Goal: Information Seeking & Learning: Learn about a topic

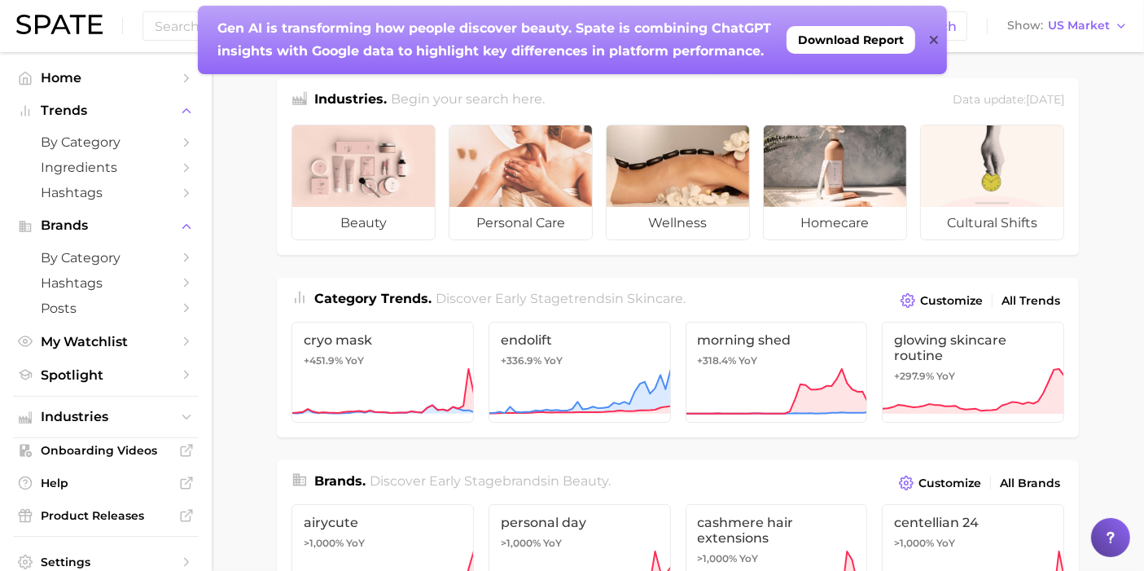
click at [933, 38] on icon at bounding box center [934, 39] width 8 height 13
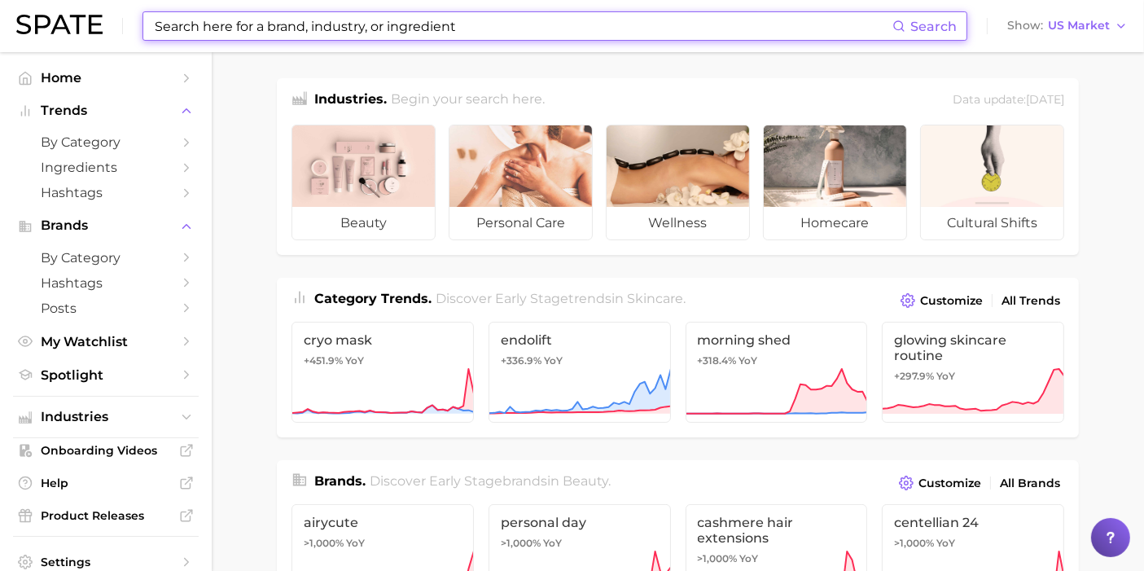
click at [375, 29] on input at bounding box center [522, 26] width 739 height 28
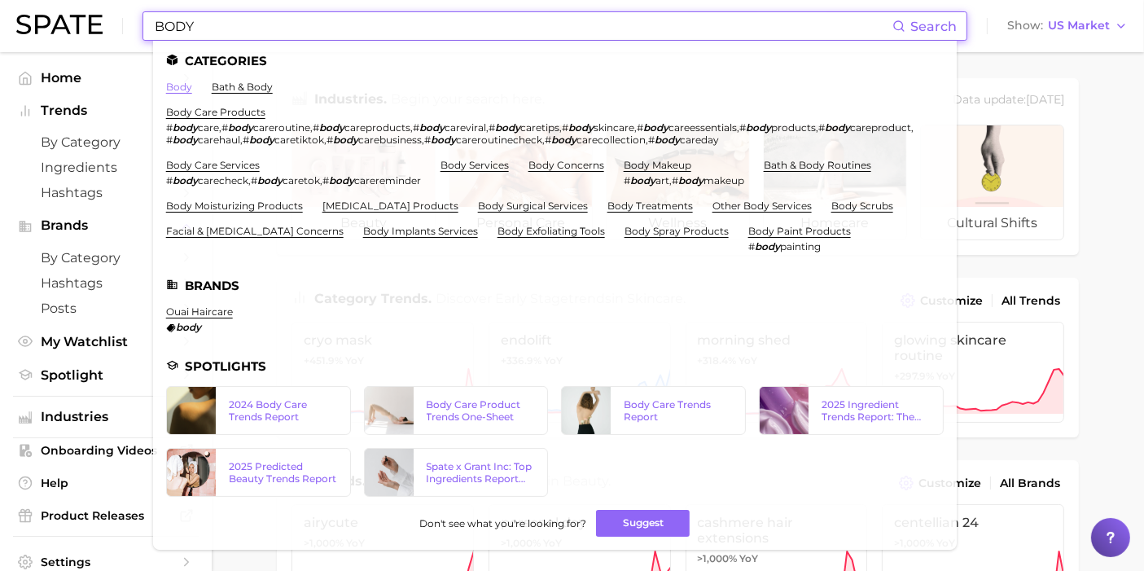
type input "BODY"
click at [178, 87] on link "body" at bounding box center [179, 87] width 26 height 12
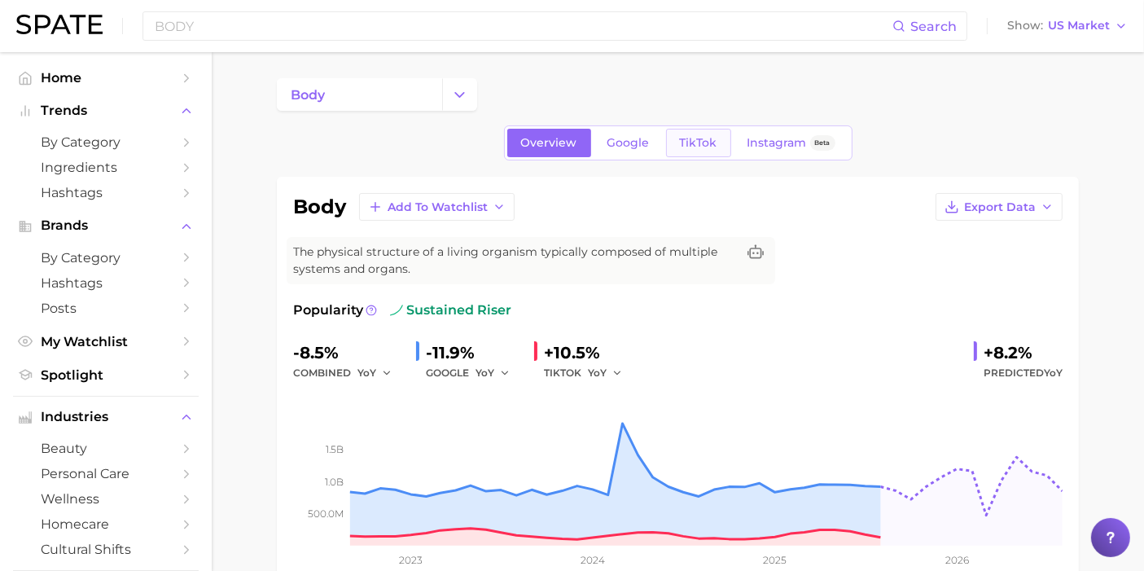
click at [698, 147] on span "TikTok" at bounding box center [698, 143] width 37 height 14
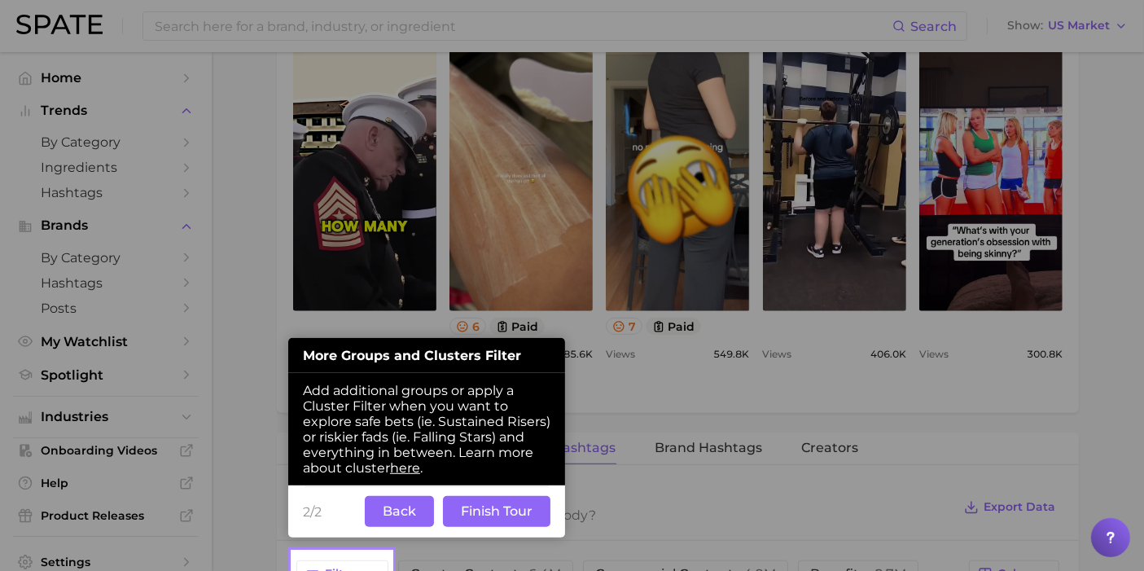
click at [414, 520] on button "Back" at bounding box center [399, 511] width 69 height 31
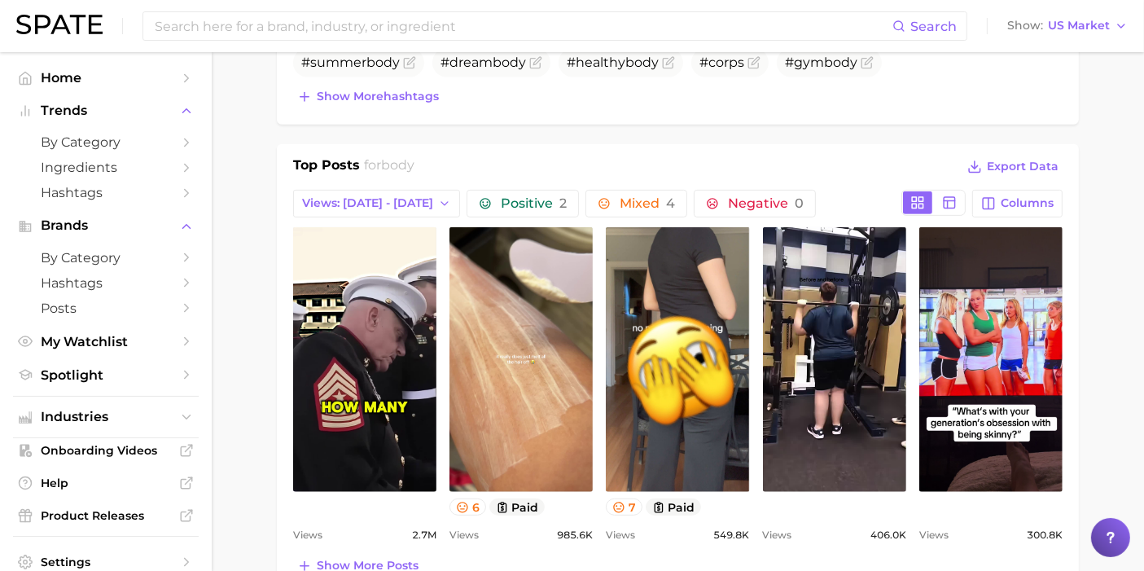
scroll to position [251, 0]
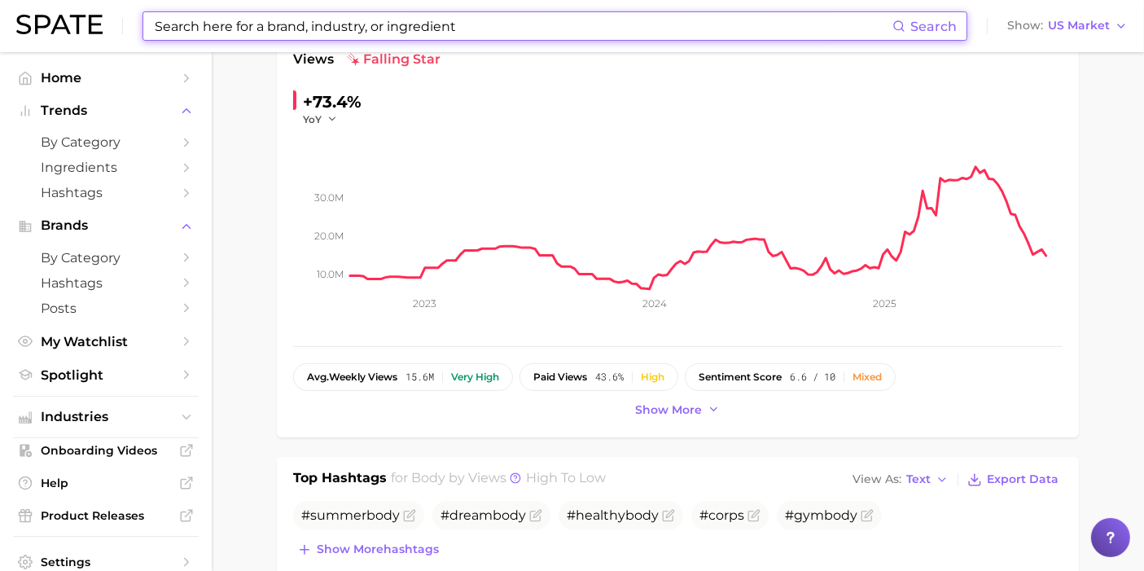
click at [351, 31] on input at bounding box center [522, 26] width 739 height 28
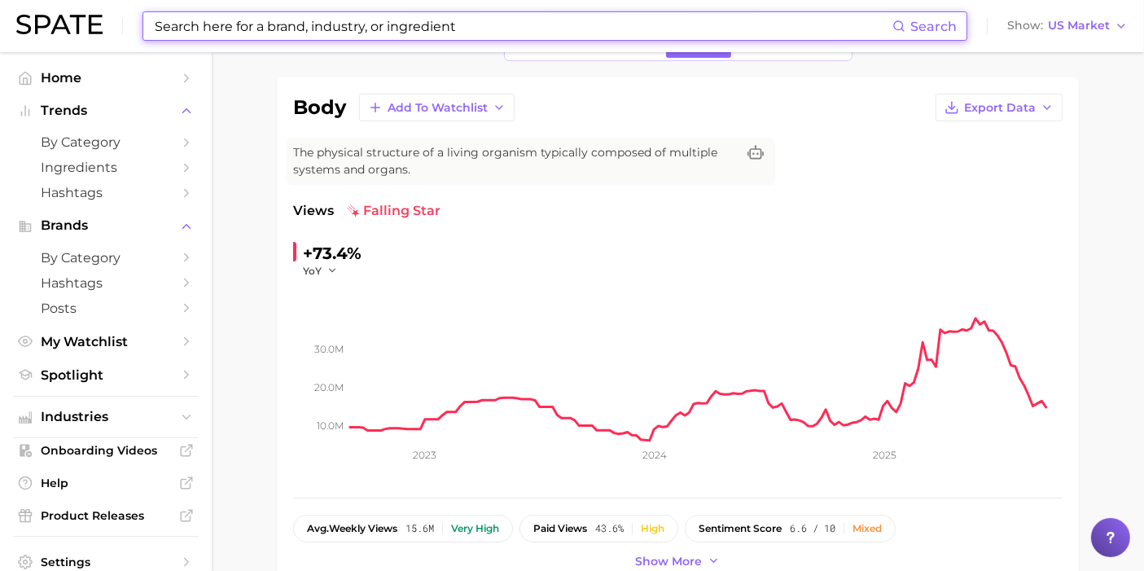
scroll to position [0, 0]
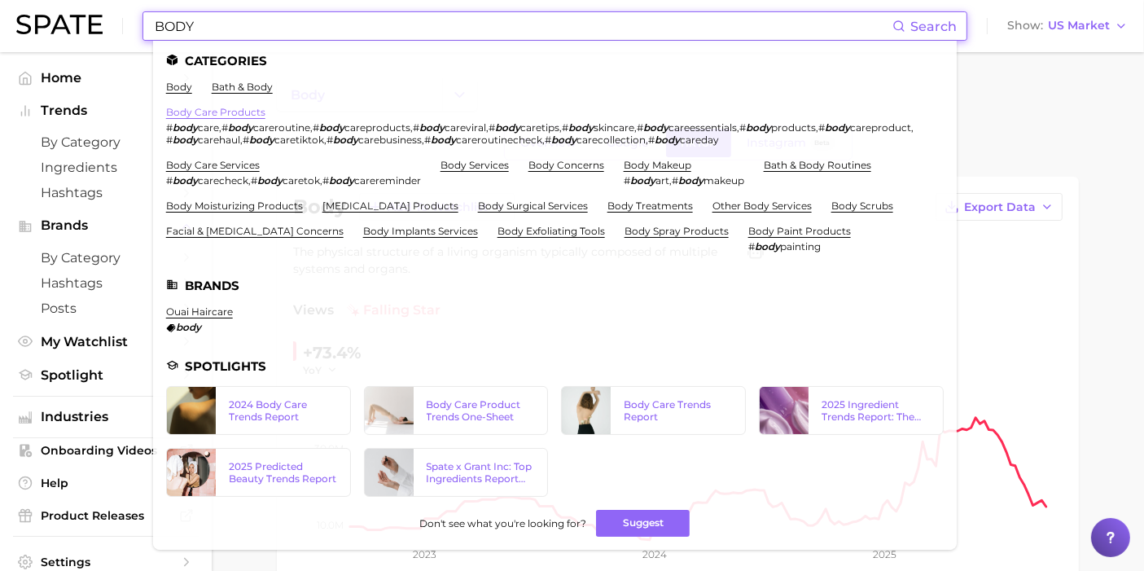
type input "BODY"
click at [213, 107] on link "body care products" at bounding box center [215, 112] width 99 height 12
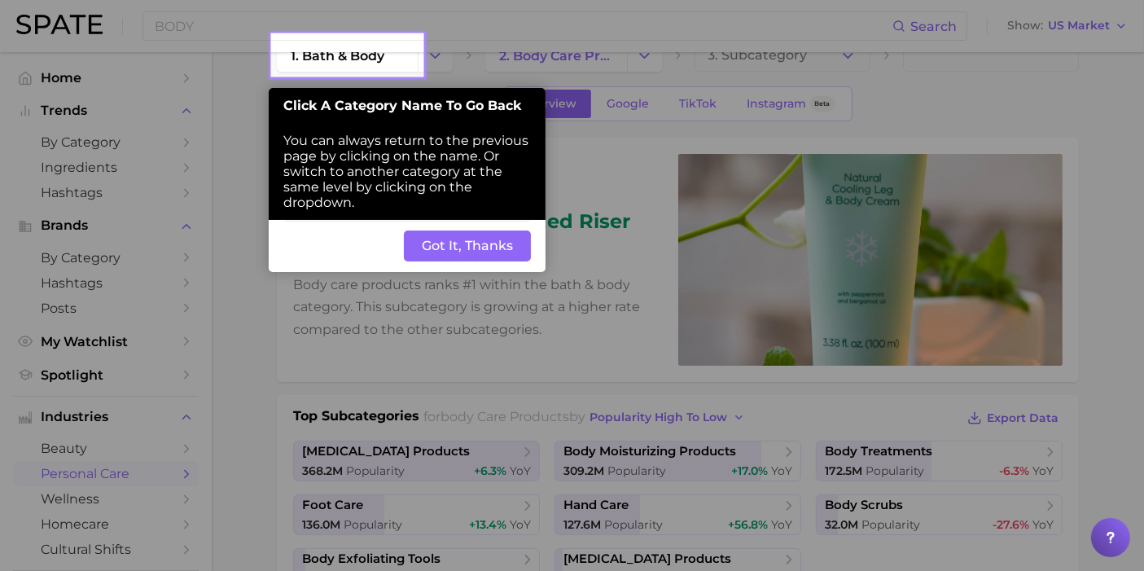
scroll to position [37, 0]
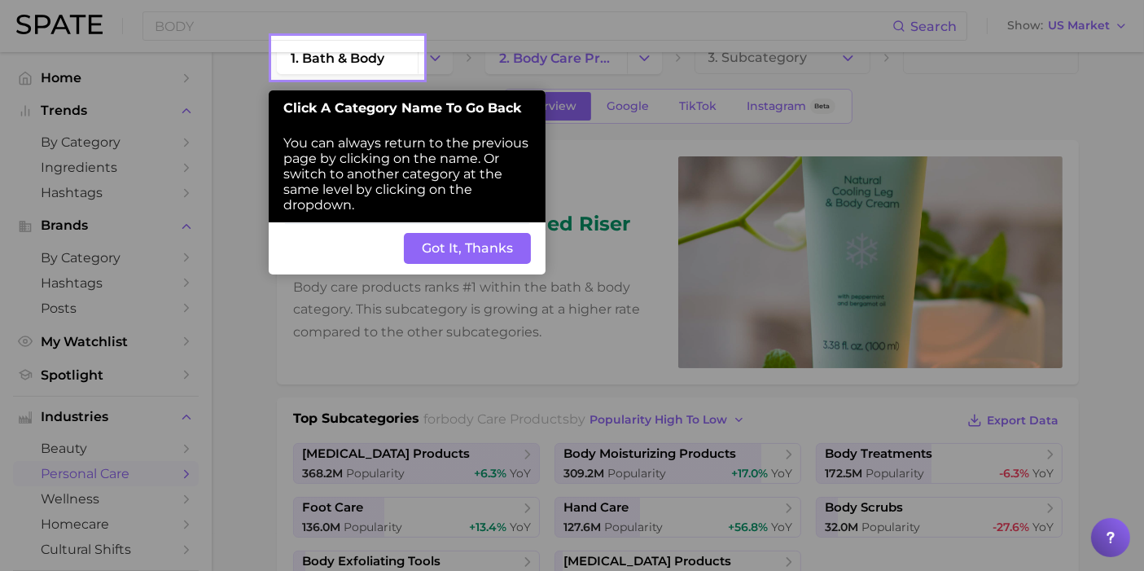
click at [437, 243] on button "Got It, Thanks" at bounding box center [467, 248] width 127 height 31
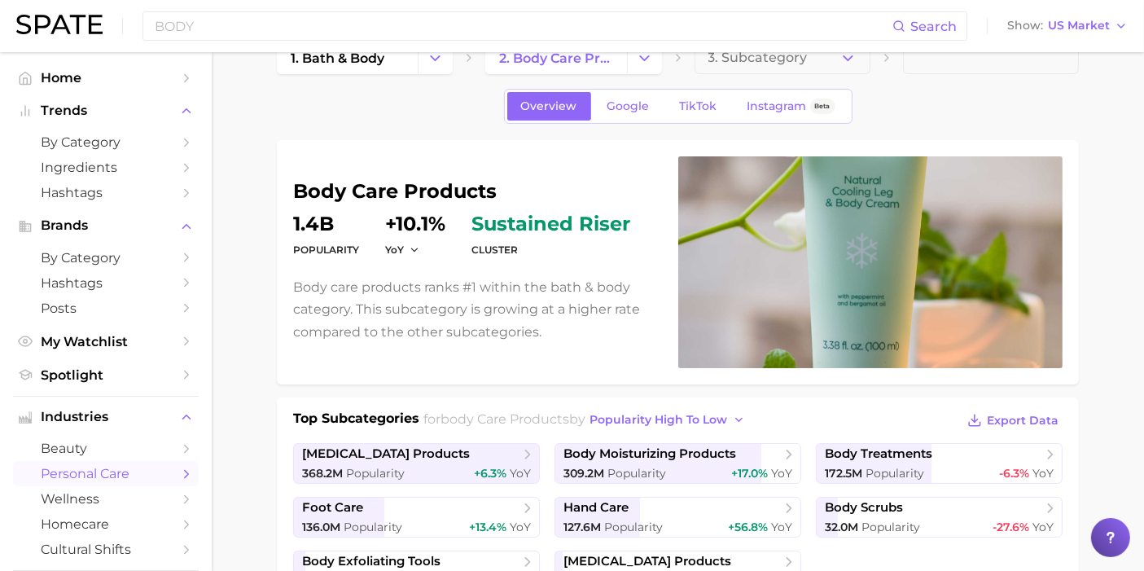
click at [711, 99] on span "TikTok" at bounding box center [698, 106] width 37 height 14
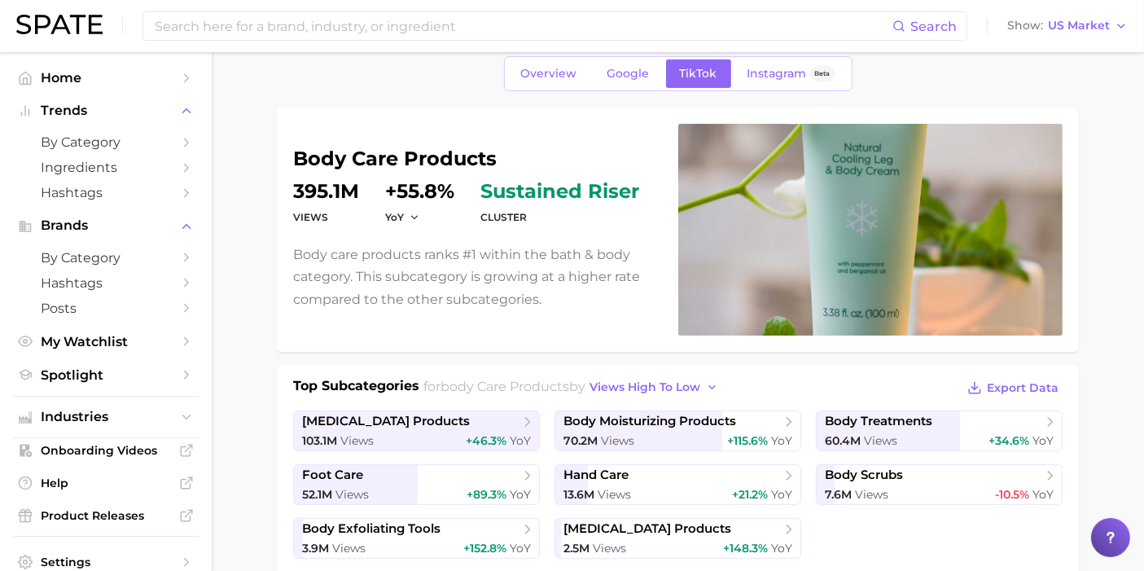
scroll to position [181, 0]
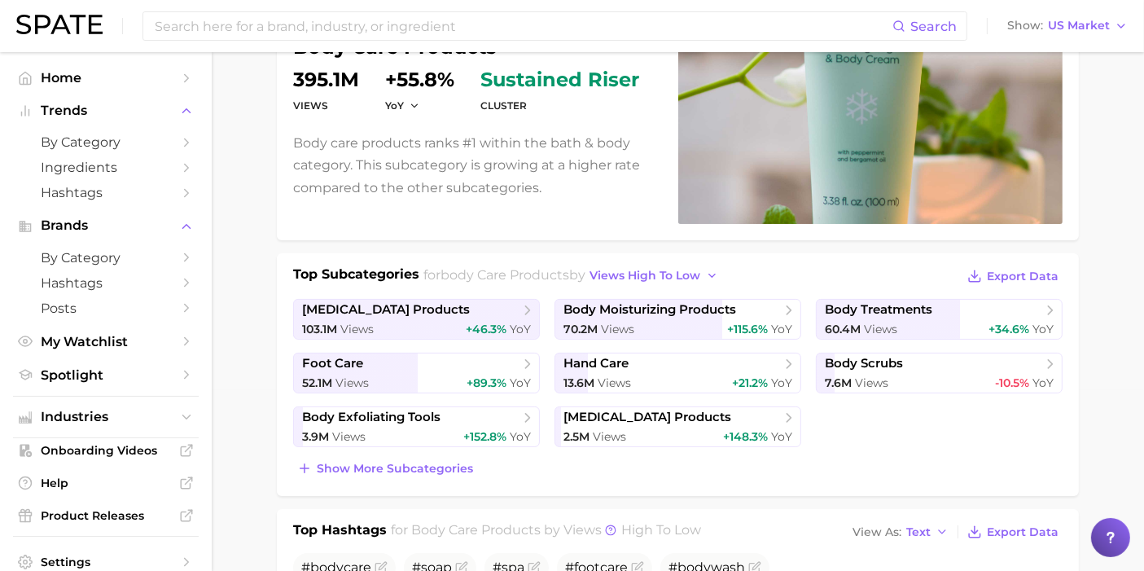
drag, startPoint x: 252, startPoint y: 440, endPoint x: 270, endPoint y: 431, distance: 19.3
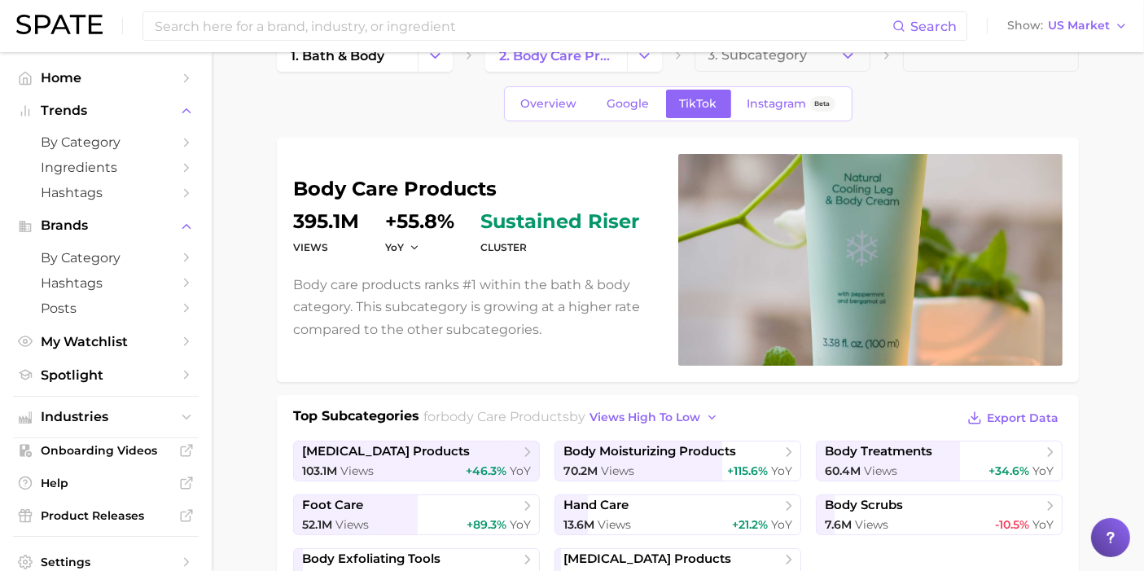
scroll to position [0, 0]
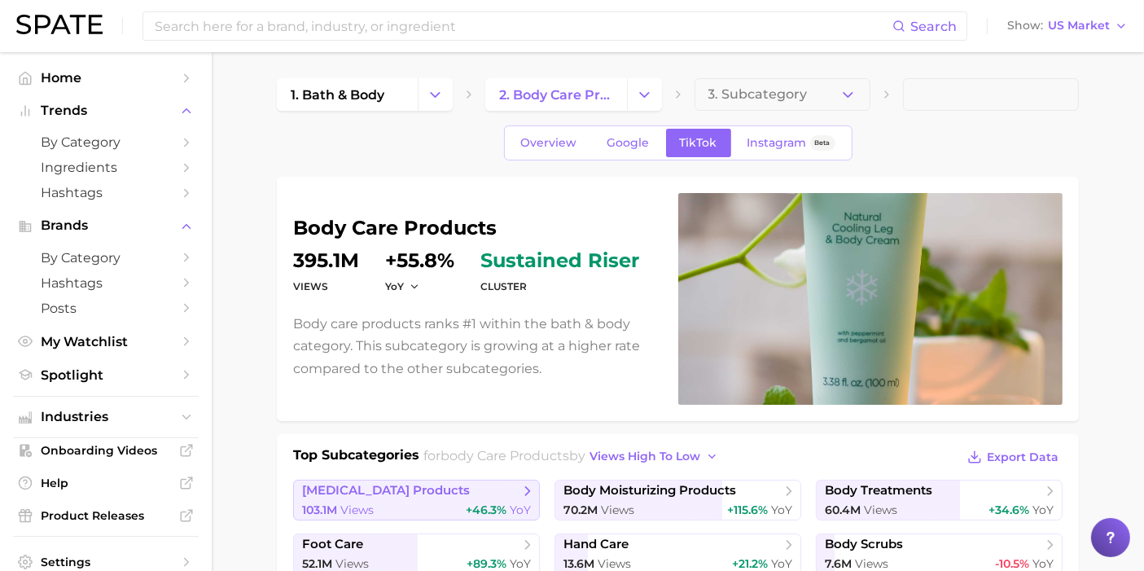
click at [398, 503] on div "103.1m Views +46.3% YoY" at bounding box center [416, 509] width 229 height 15
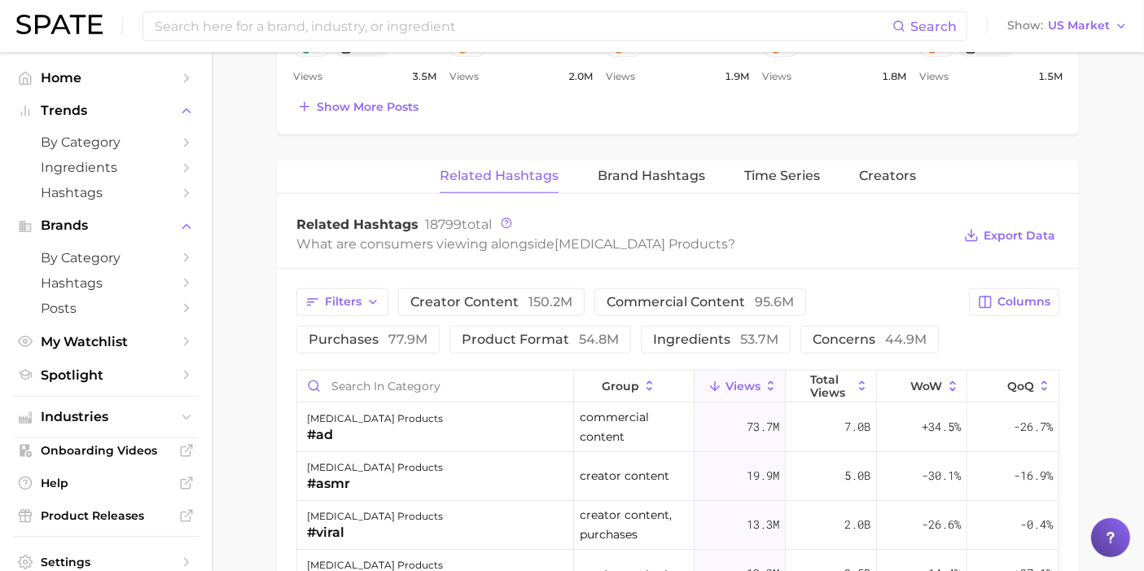
scroll to position [1266, 0]
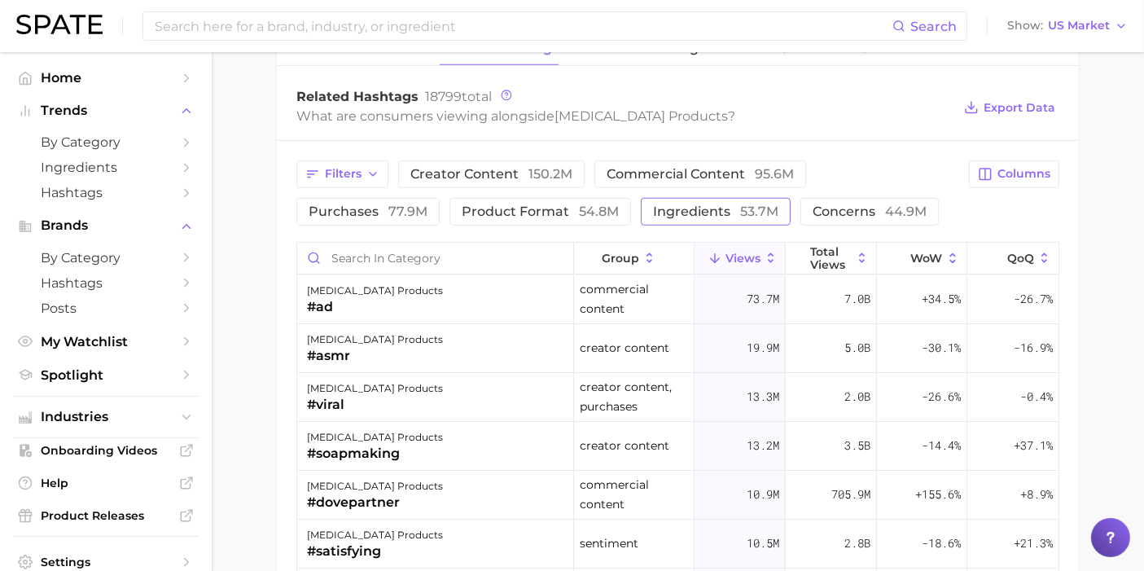
click at [653, 210] on span "ingredients 53.7m" at bounding box center [715, 211] width 125 height 13
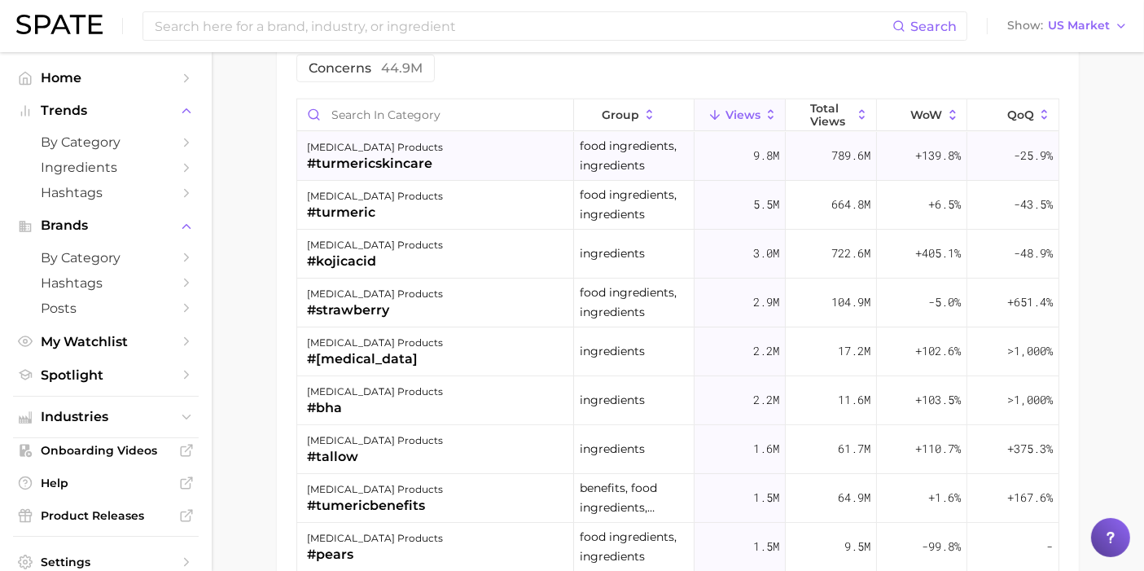
scroll to position [1357, 0]
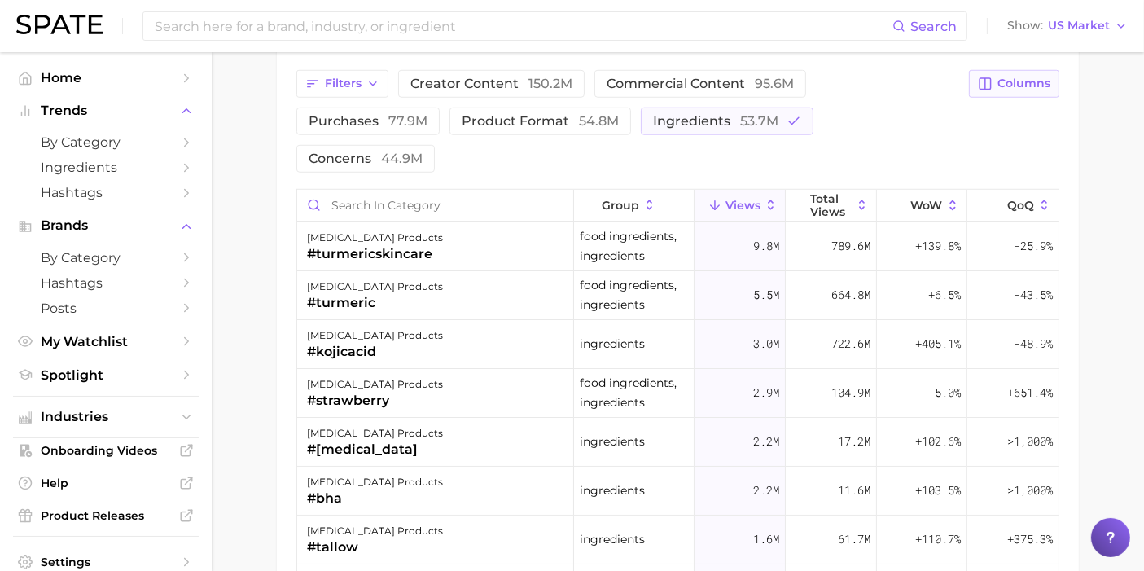
click at [1026, 84] on span "Columns" at bounding box center [1024, 84] width 53 height 14
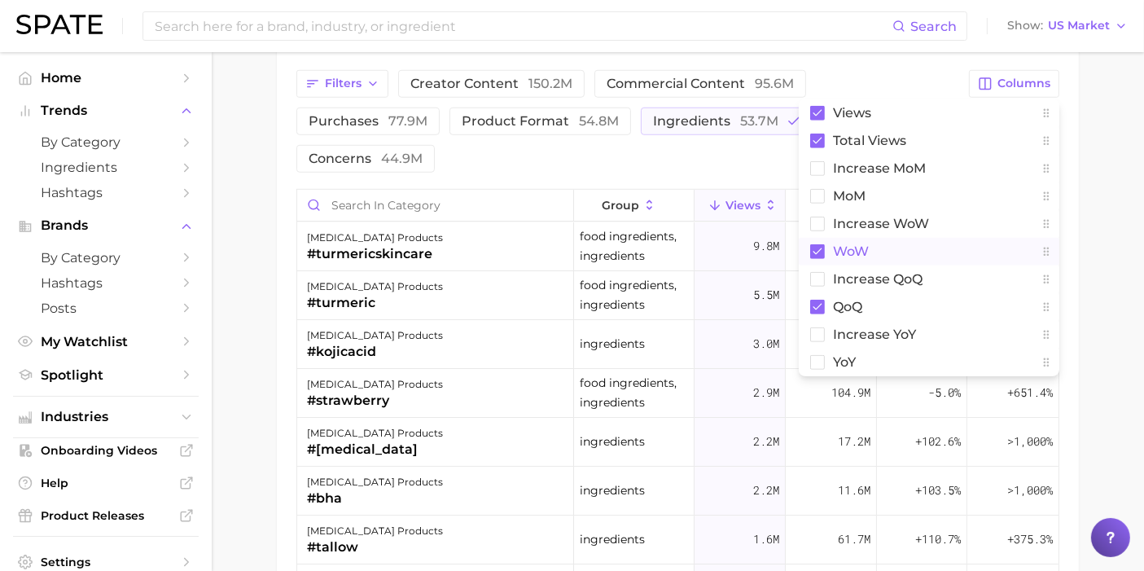
click at [814, 245] on rect at bounding box center [817, 251] width 15 height 15
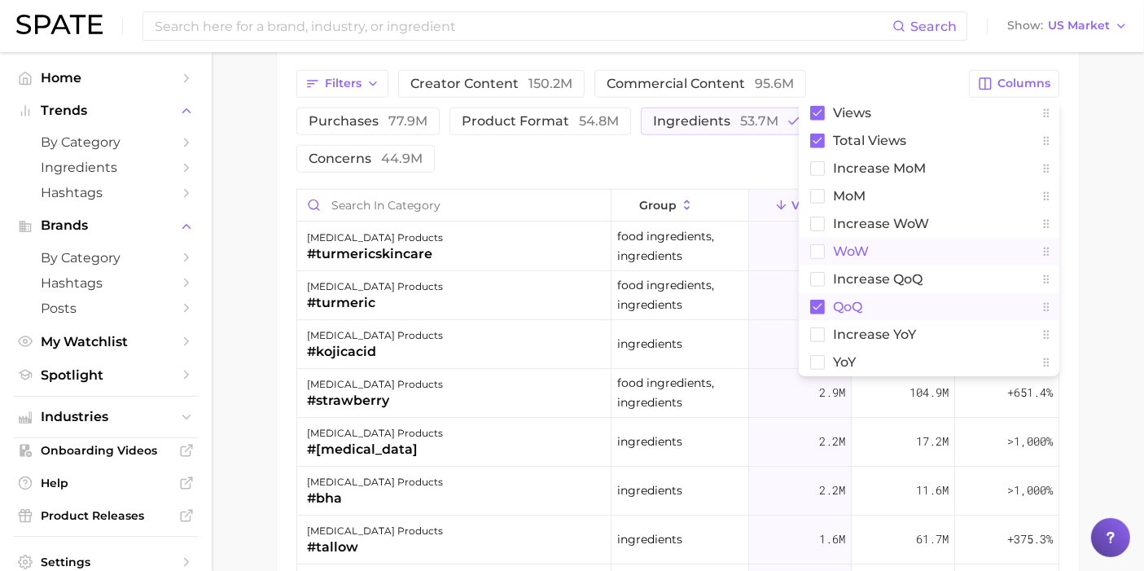
click at [818, 306] on rect at bounding box center [817, 307] width 15 height 15
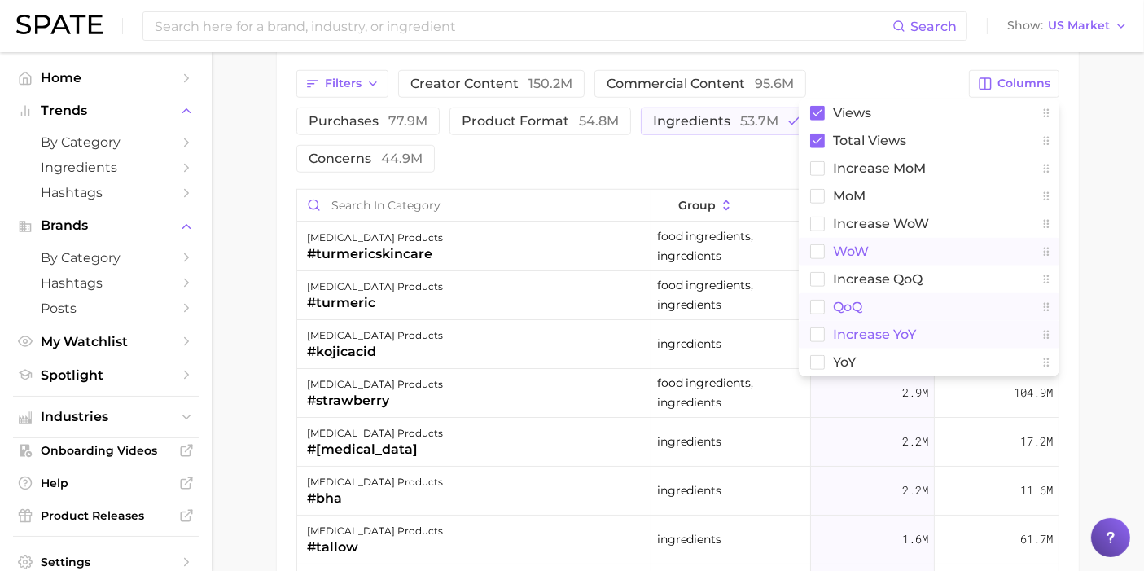
click at [818, 327] on rect at bounding box center [818, 334] width 14 height 14
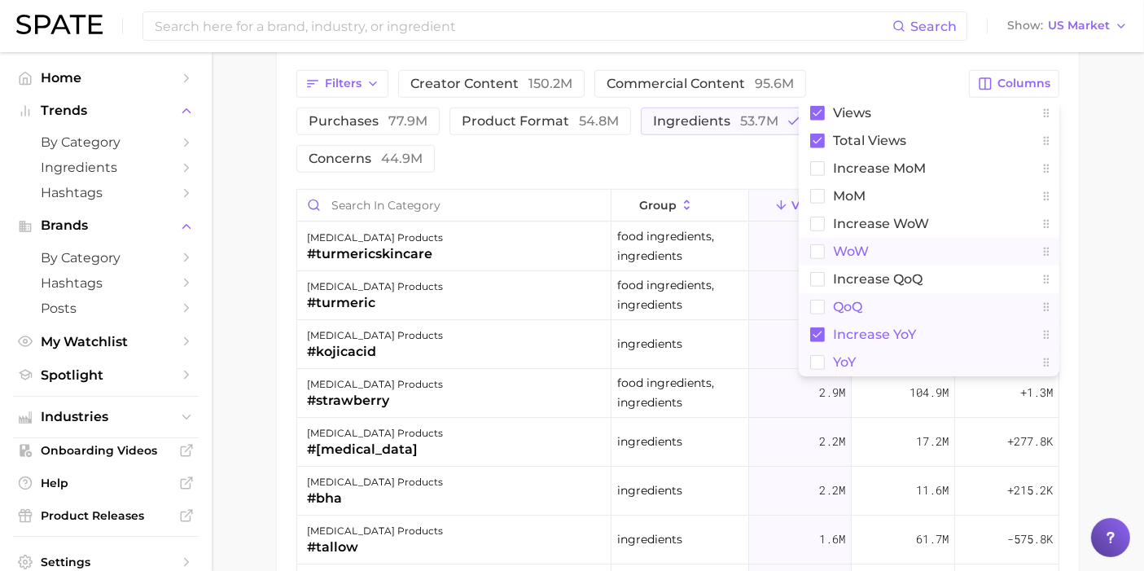
click at [818, 355] on rect at bounding box center [818, 362] width 14 height 14
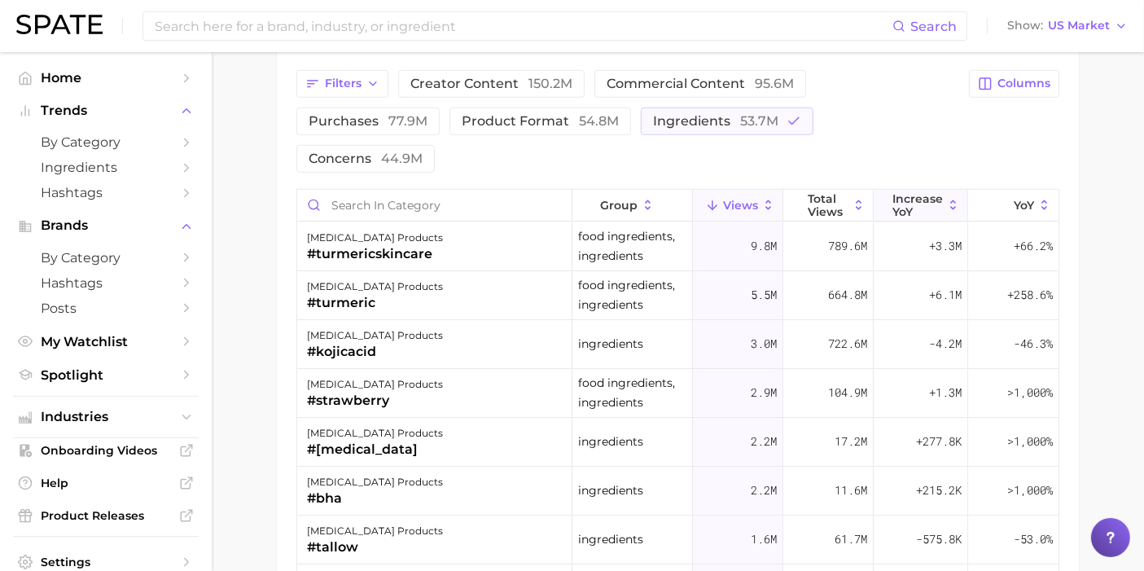
click at [923, 192] on span "increase YoY" at bounding box center [917, 205] width 50 height 26
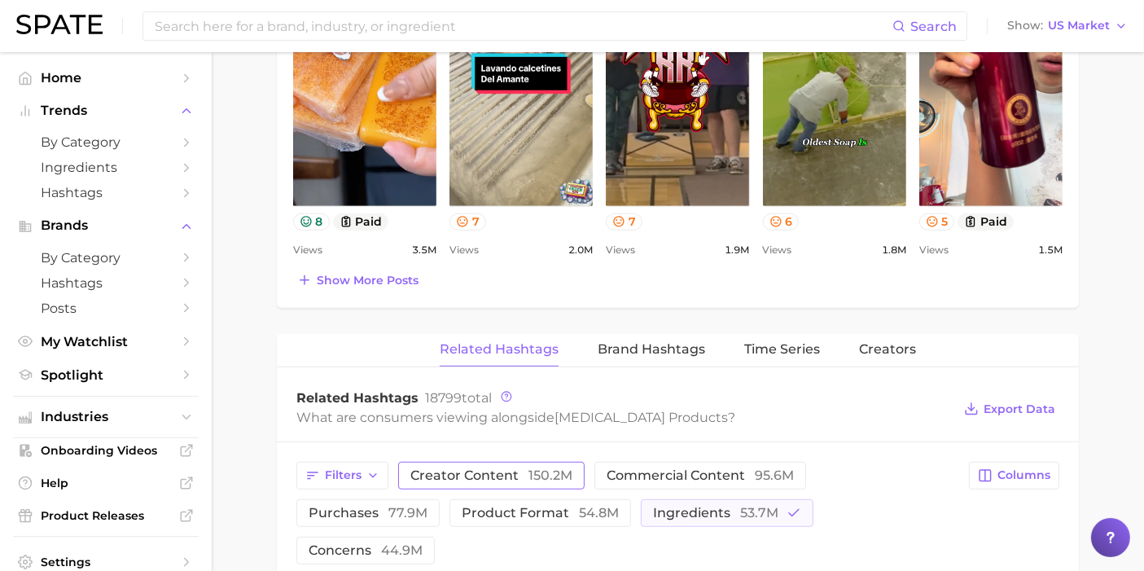
scroll to position [1060, 0]
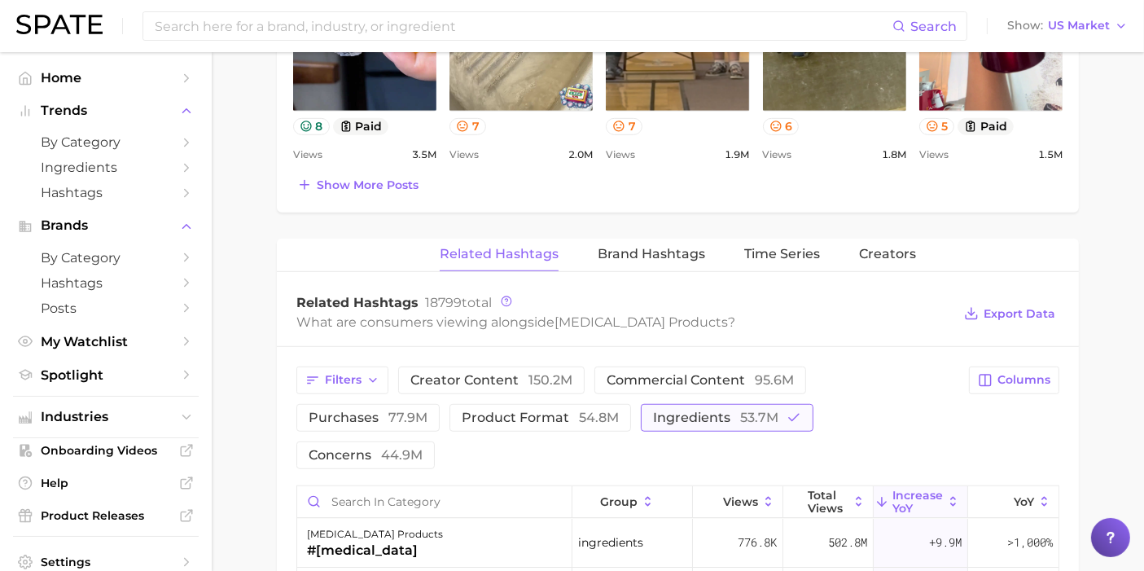
click at [653, 414] on span "ingredients 53.7m" at bounding box center [715, 417] width 125 height 13
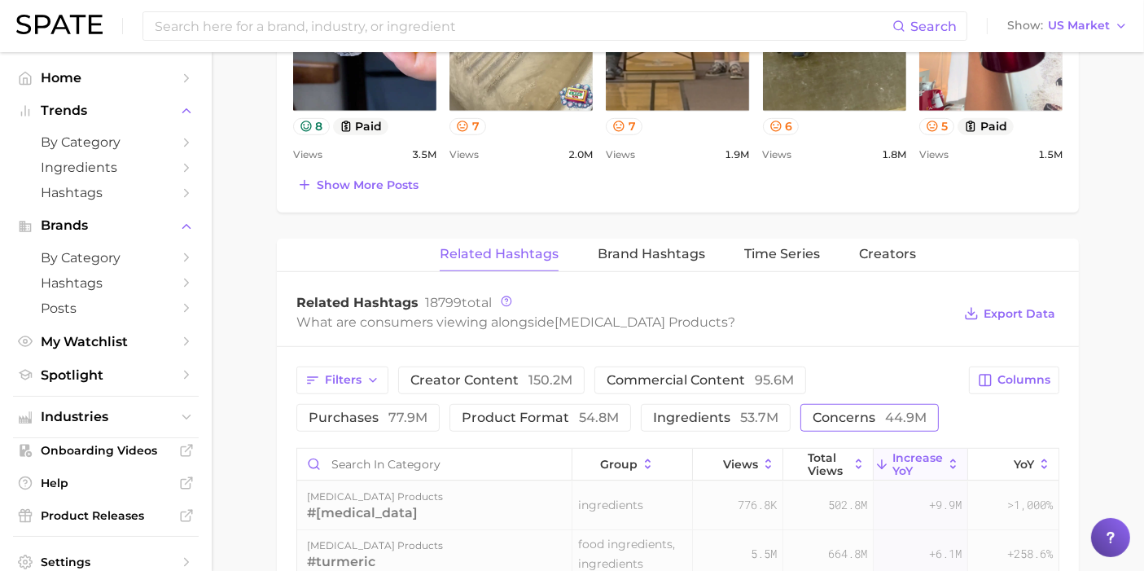
click at [813, 412] on span "concerns 44.9m" at bounding box center [870, 417] width 114 height 13
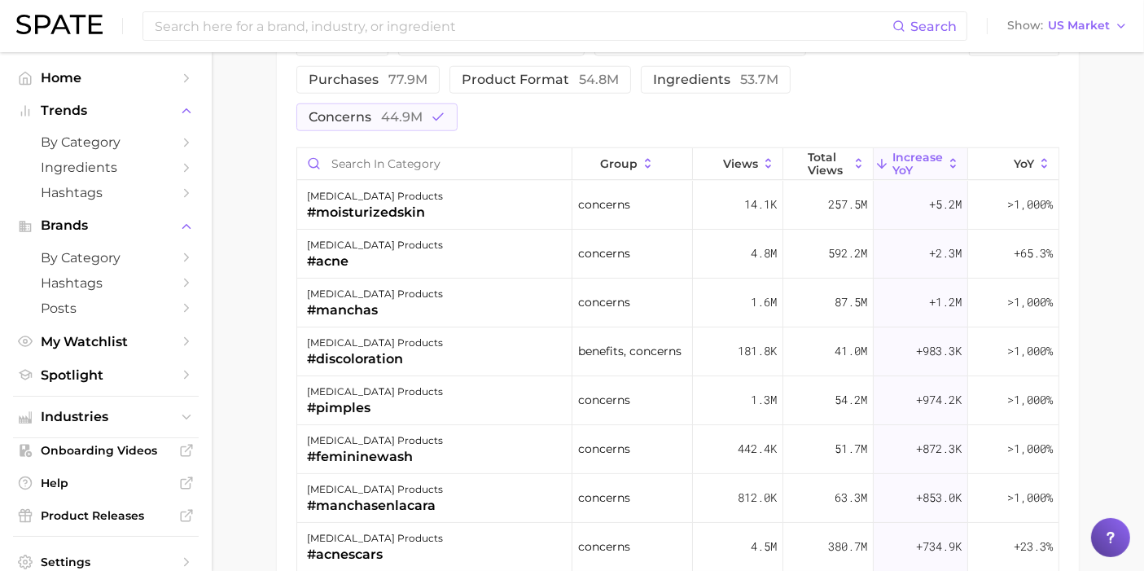
scroll to position [1423, 0]
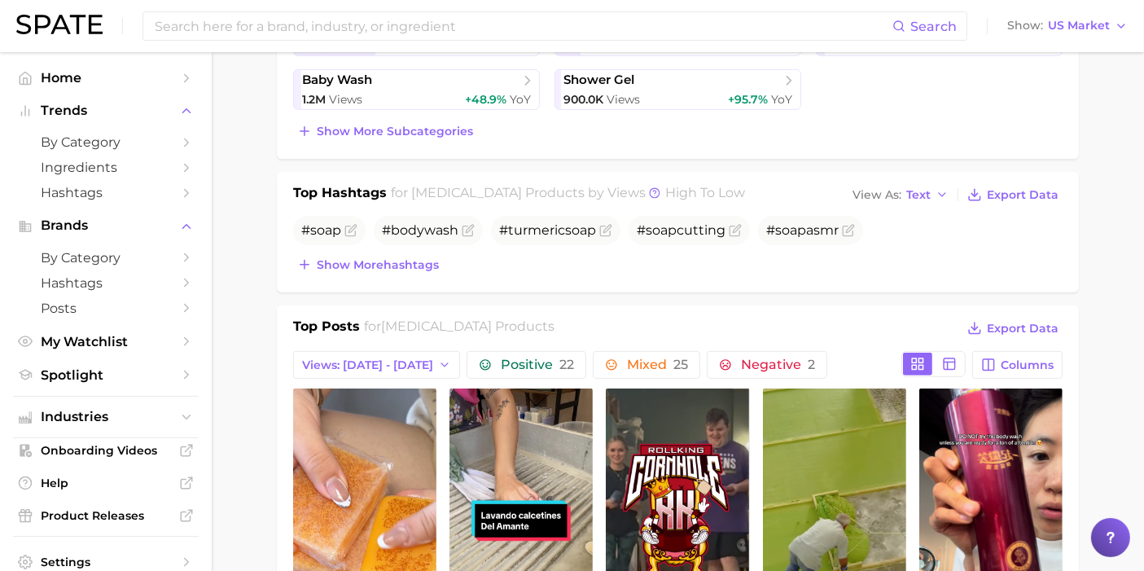
scroll to position [156, 0]
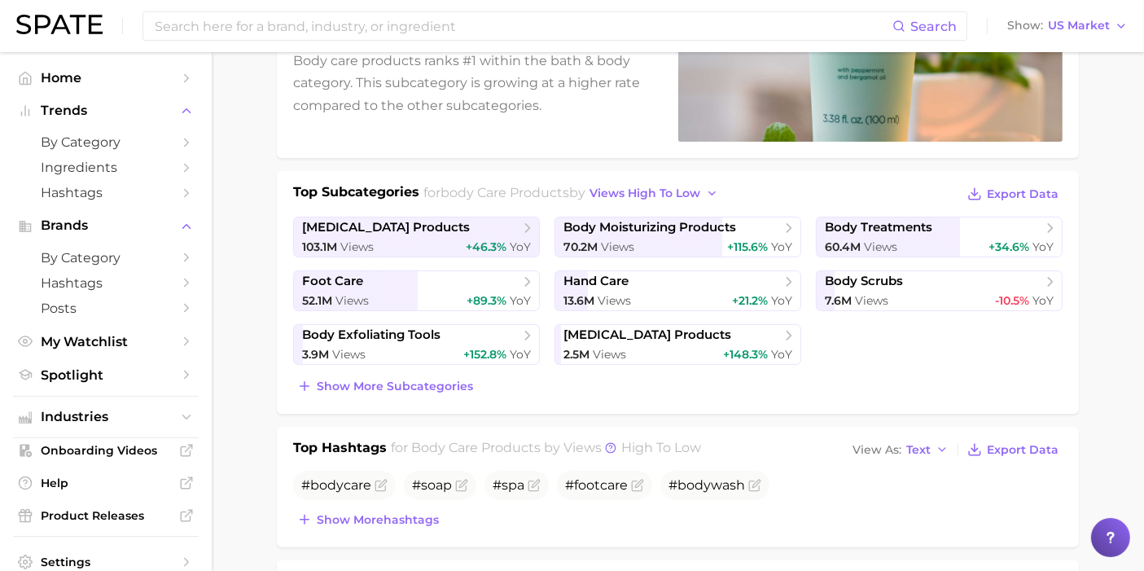
scroll to position [271, 0]
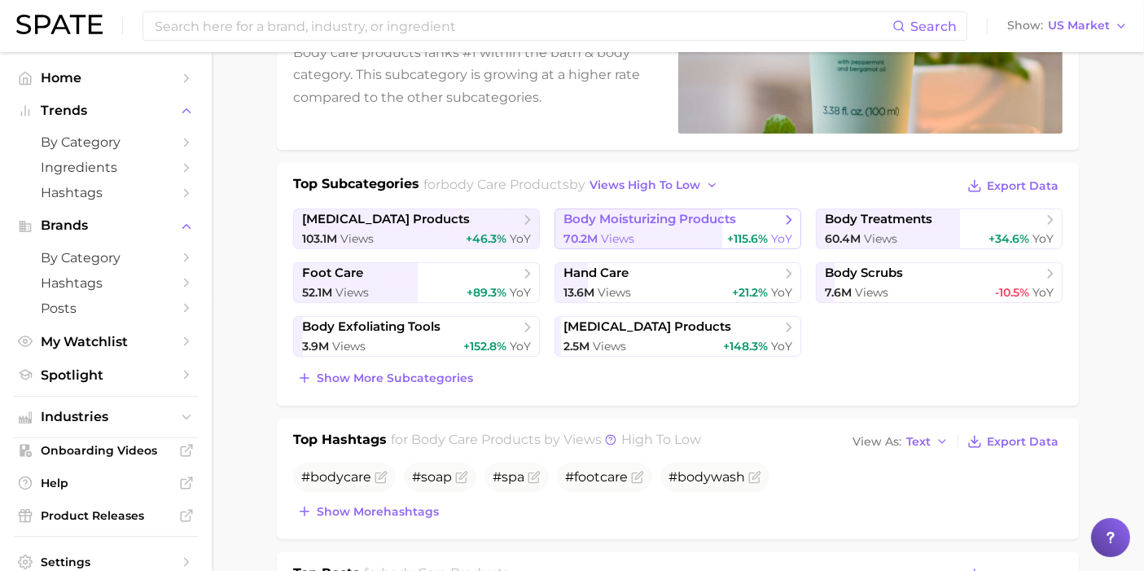
click at [678, 215] on span "body moisturizing products" at bounding box center [650, 219] width 173 height 15
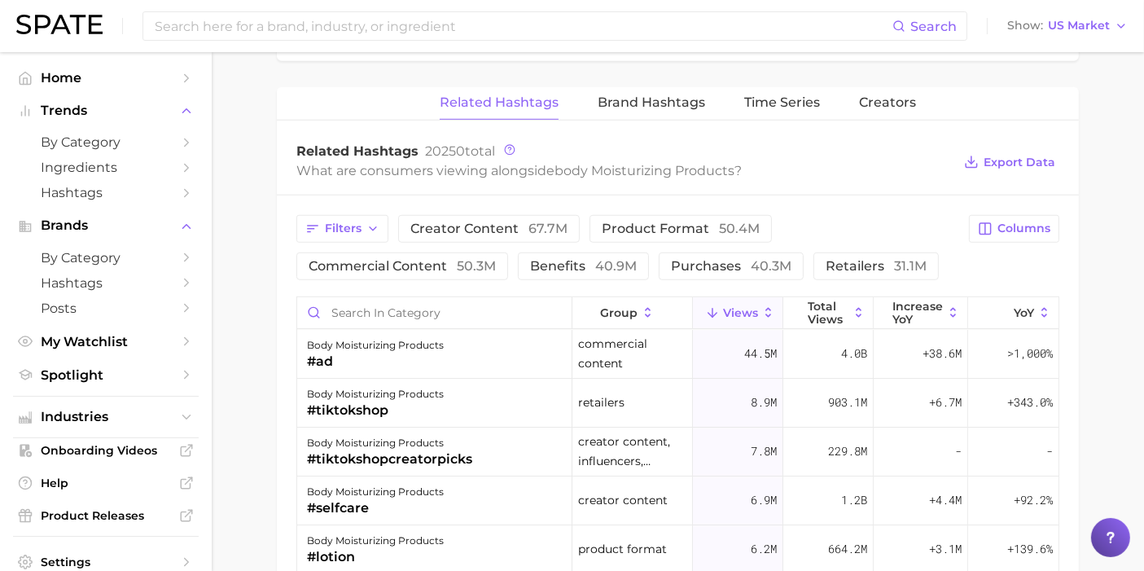
scroll to position [1266, 0]
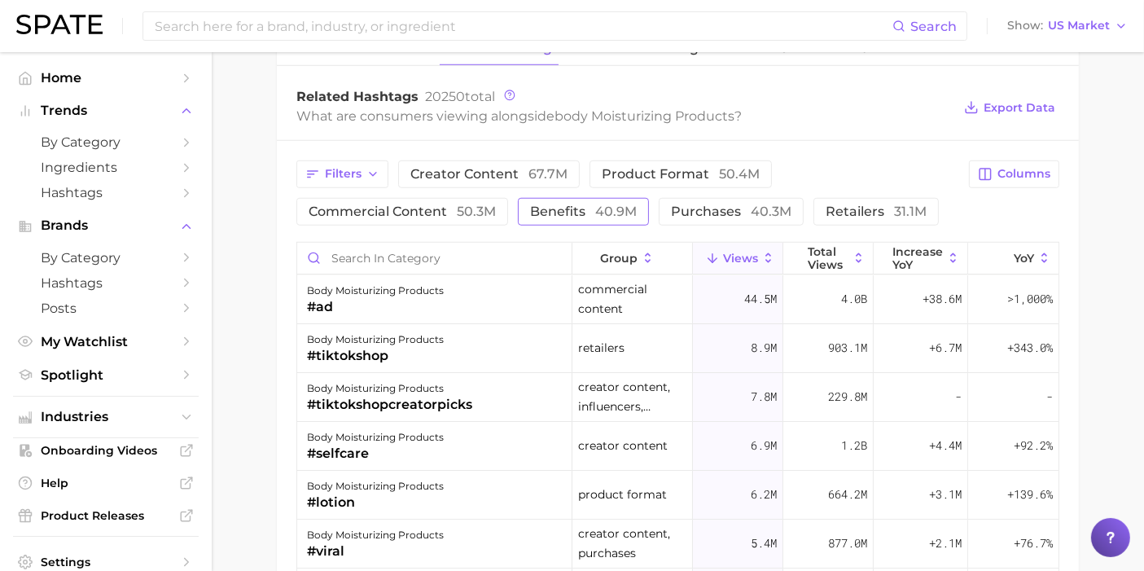
click at [558, 205] on span "benefits 40.9m" at bounding box center [583, 211] width 107 height 13
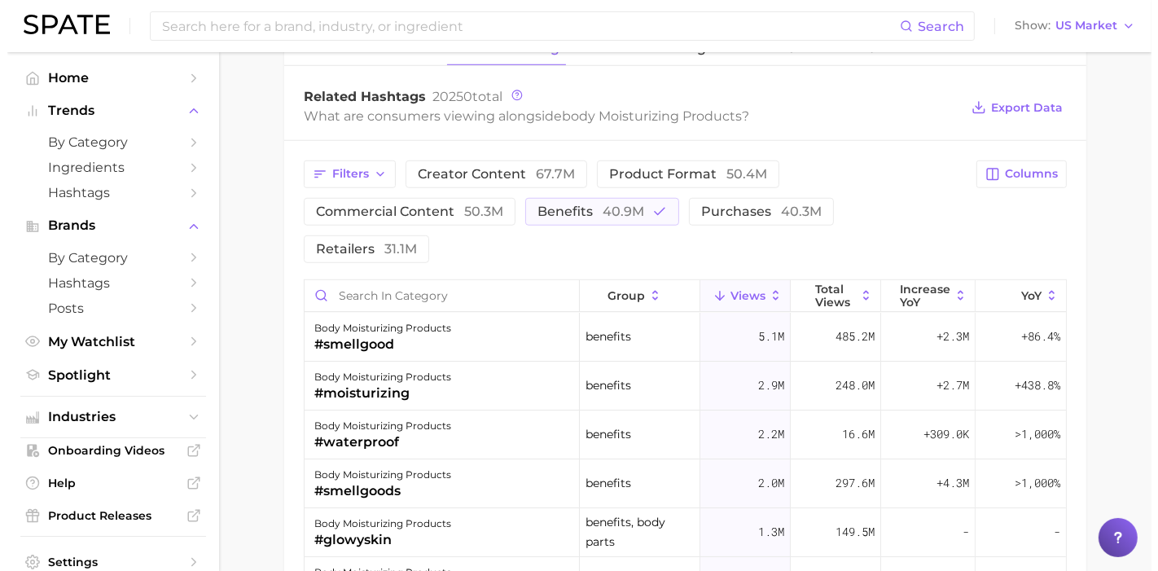
scroll to position [1357, 0]
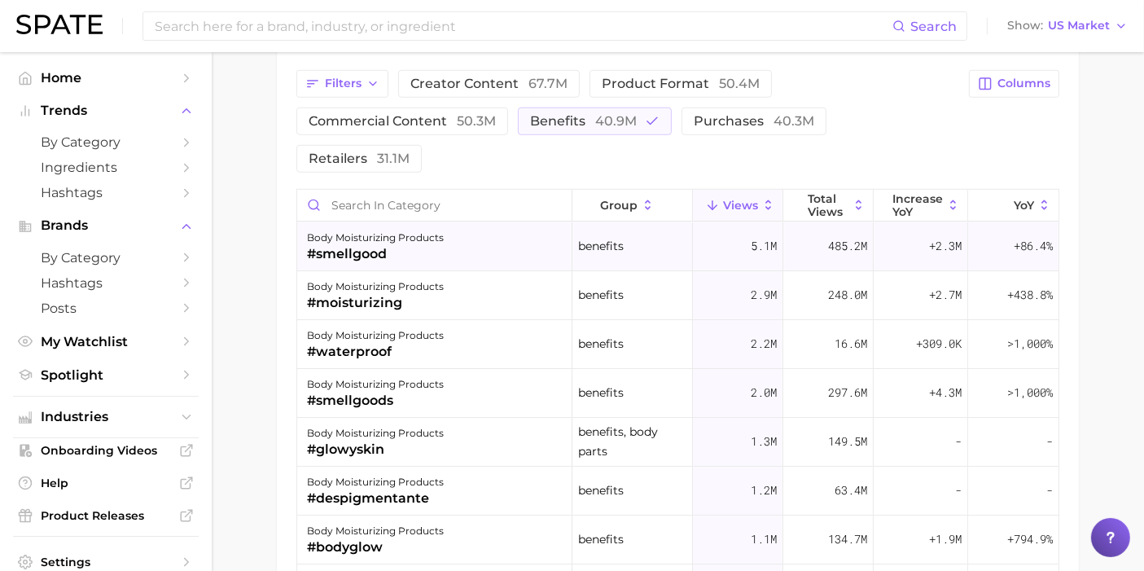
click at [438, 228] on div "body moisturizing products" at bounding box center [375, 238] width 137 height 20
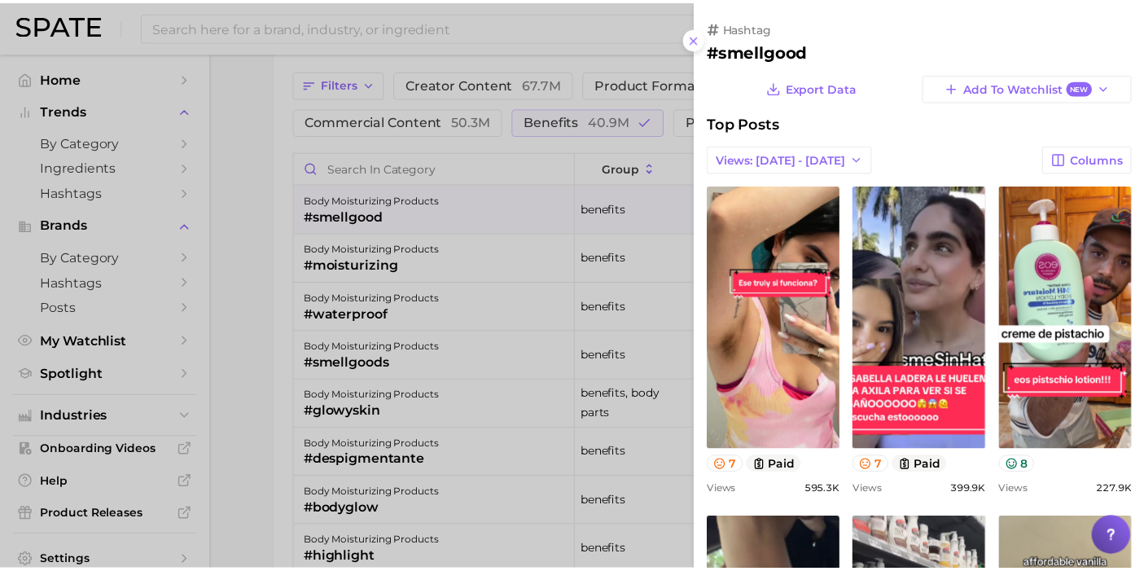
scroll to position [0, 0]
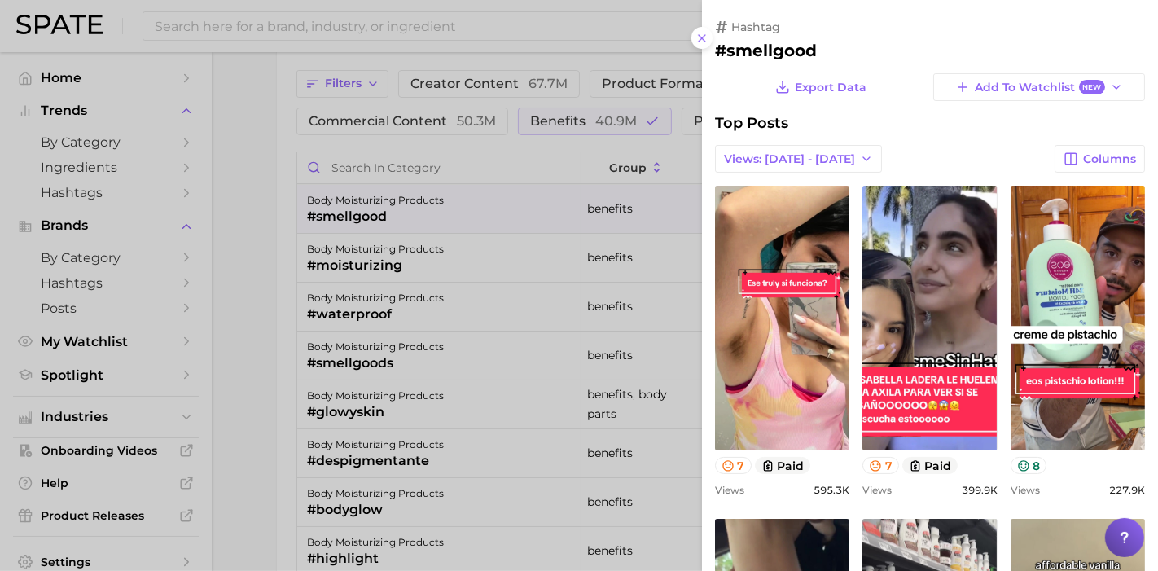
click at [252, 410] on div at bounding box center [579, 285] width 1158 height 571
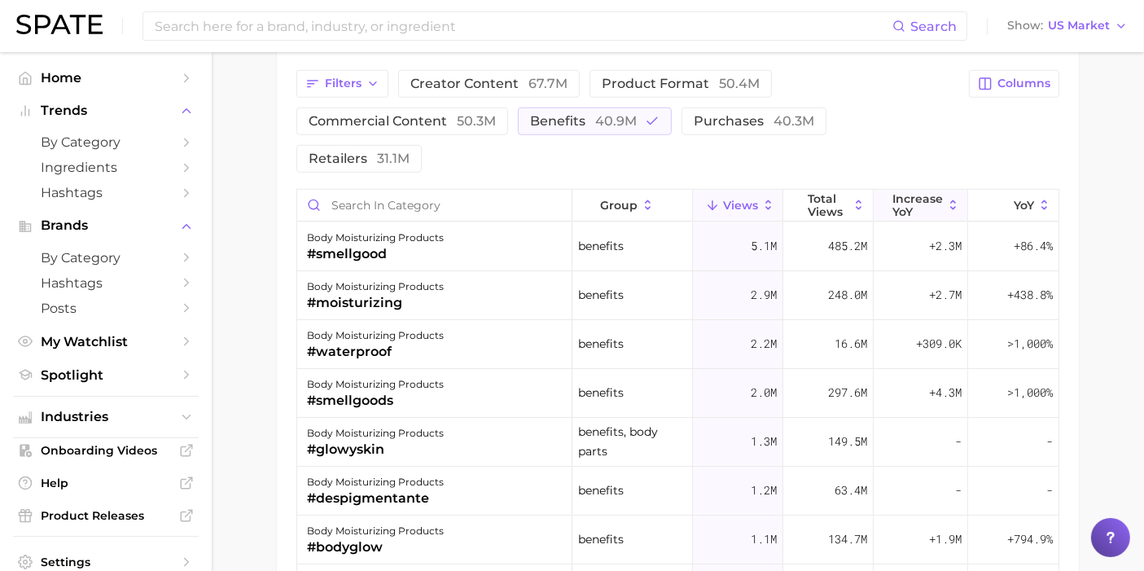
click at [921, 192] on span "increase YoY" at bounding box center [917, 205] width 50 height 26
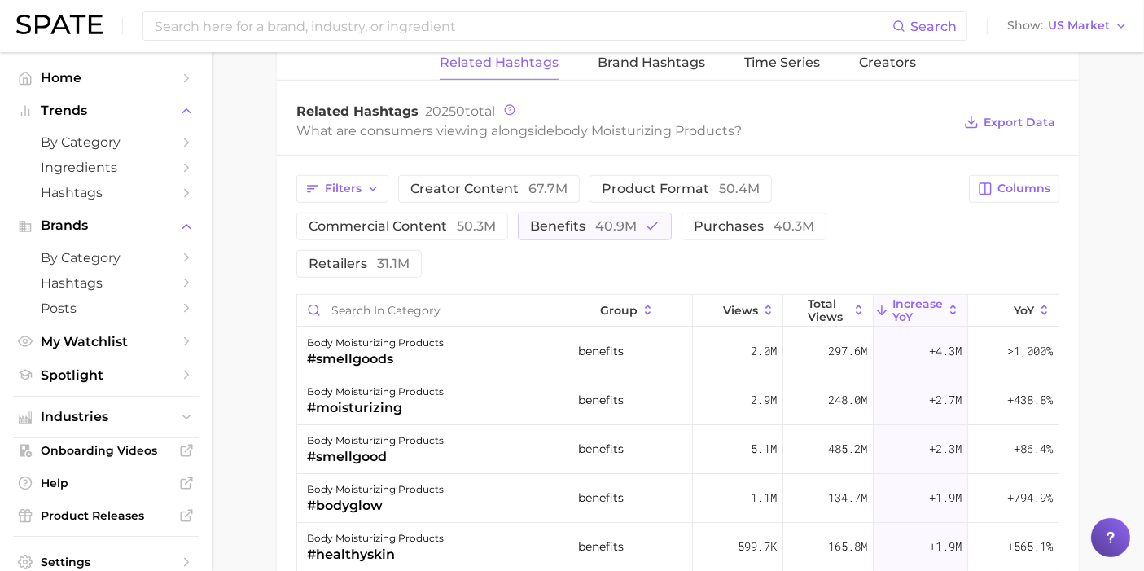
scroll to position [995, 0]
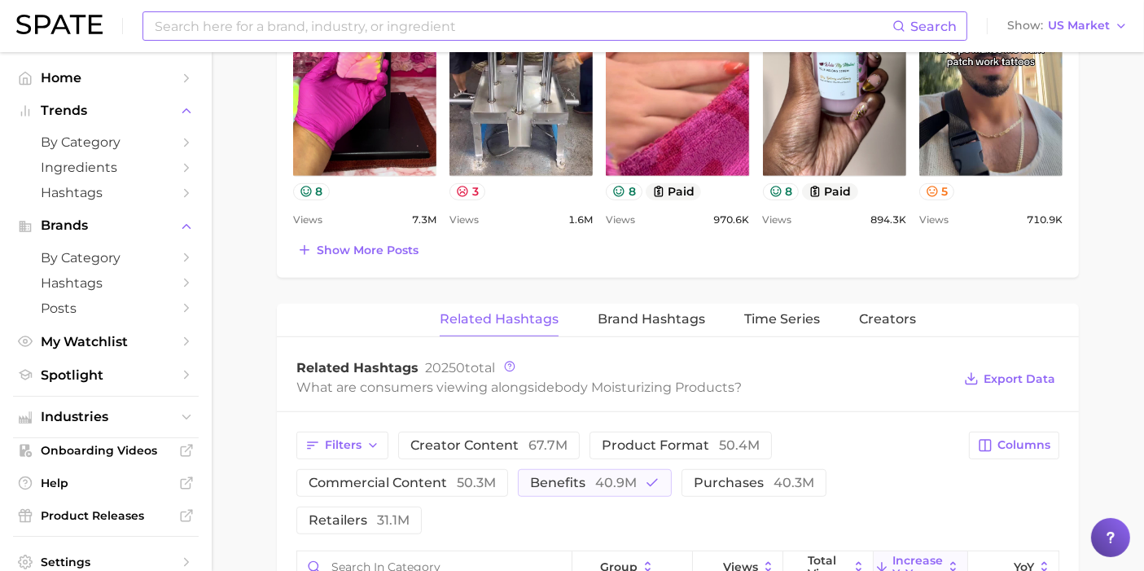
click at [273, 28] on input at bounding box center [522, 26] width 739 height 28
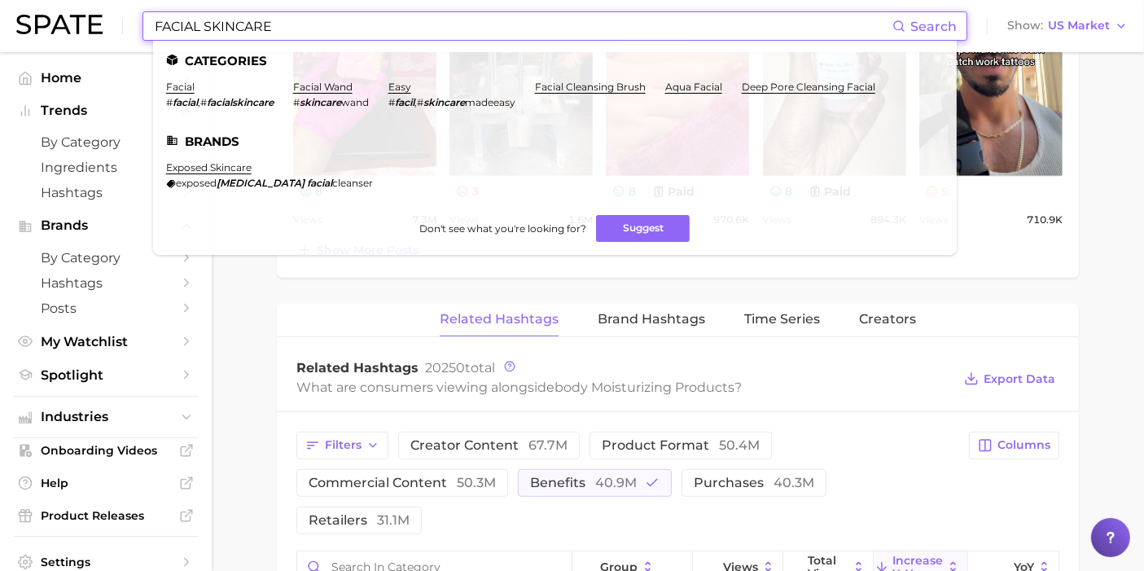
drag, startPoint x: 283, startPoint y: 27, endPoint x: 114, endPoint y: 0, distance: 171.5
click at [112, 0] on div "FACIAL SKINCARE Search Categories facial # facial , # facialskincare facial wan…" at bounding box center [572, 26] width 1112 height 52
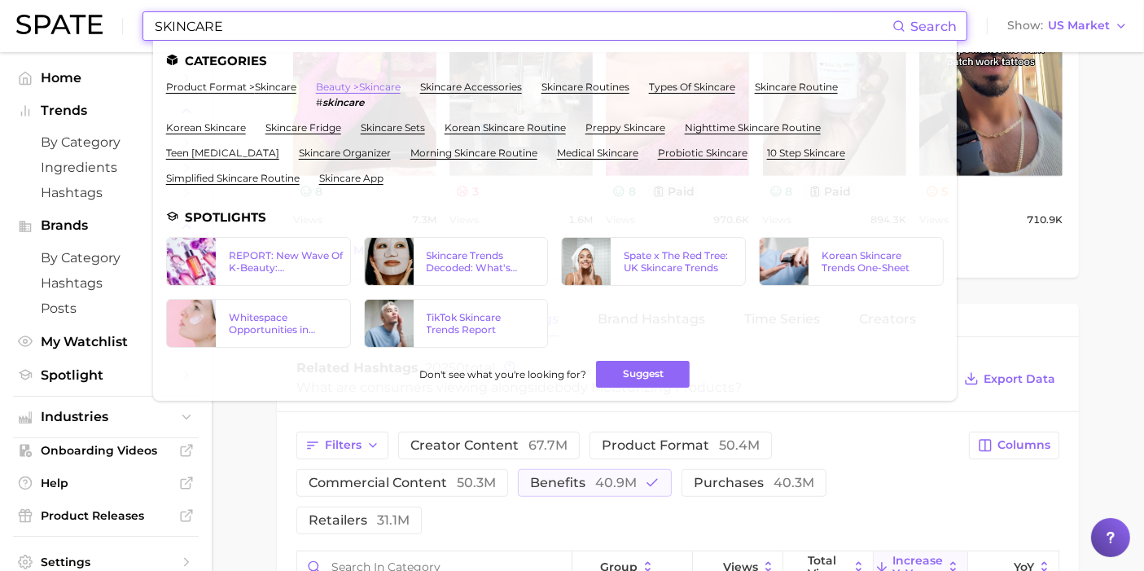
type input "SKINCARE"
click at [373, 82] on link "beauty > skincare" at bounding box center [358, 87] width 85 height 12
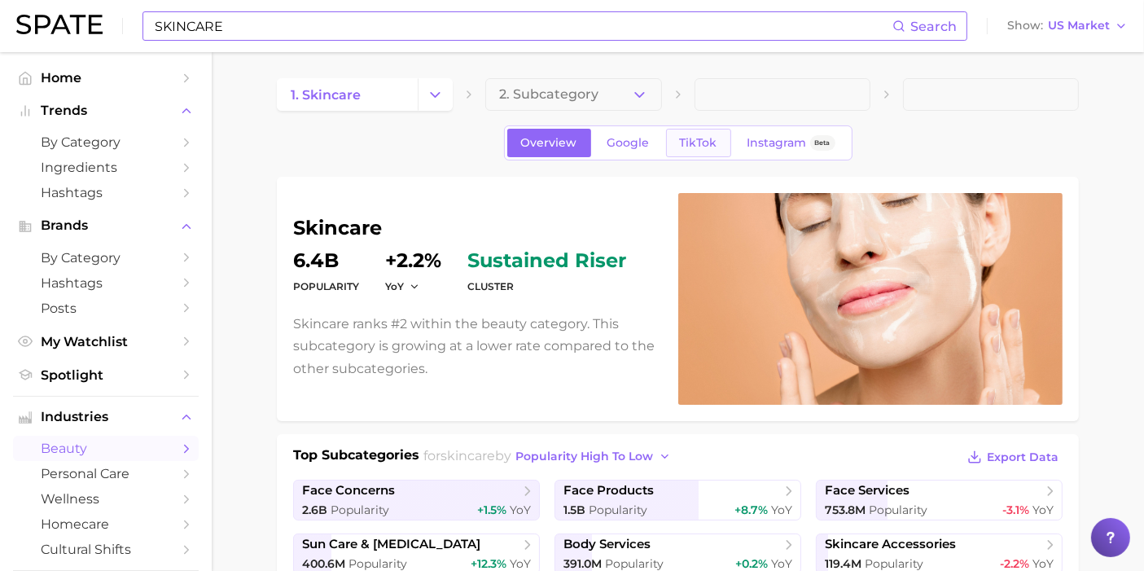
click at [697, 142] on span "TikTok" at bounding box center [698, 143] width 37 height 14
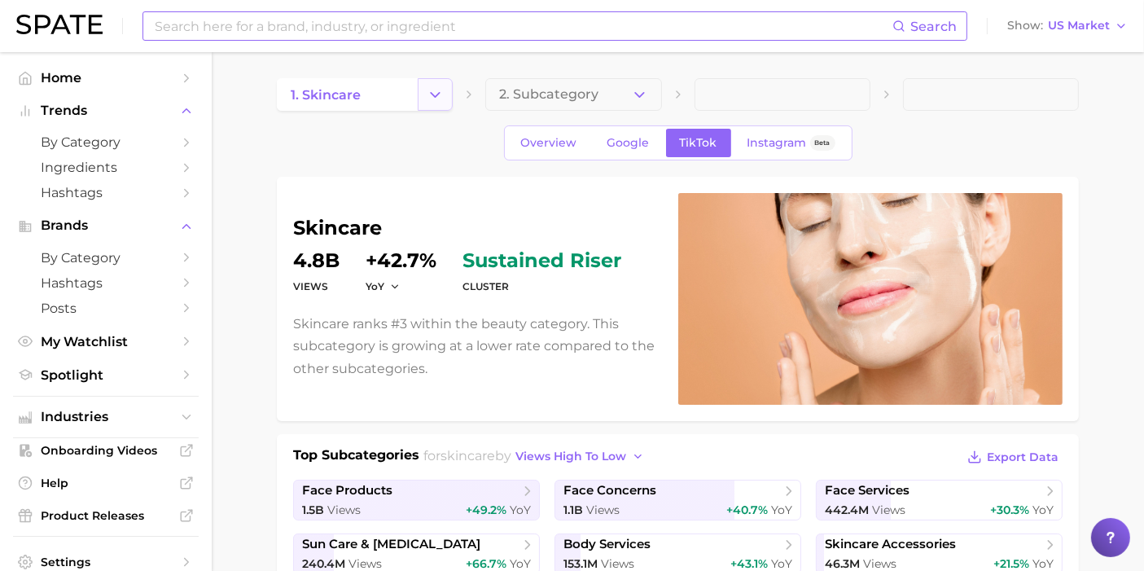
click at [437, 101] on icon "Change Category" at bounding box center [435, 94] width 17 height 17
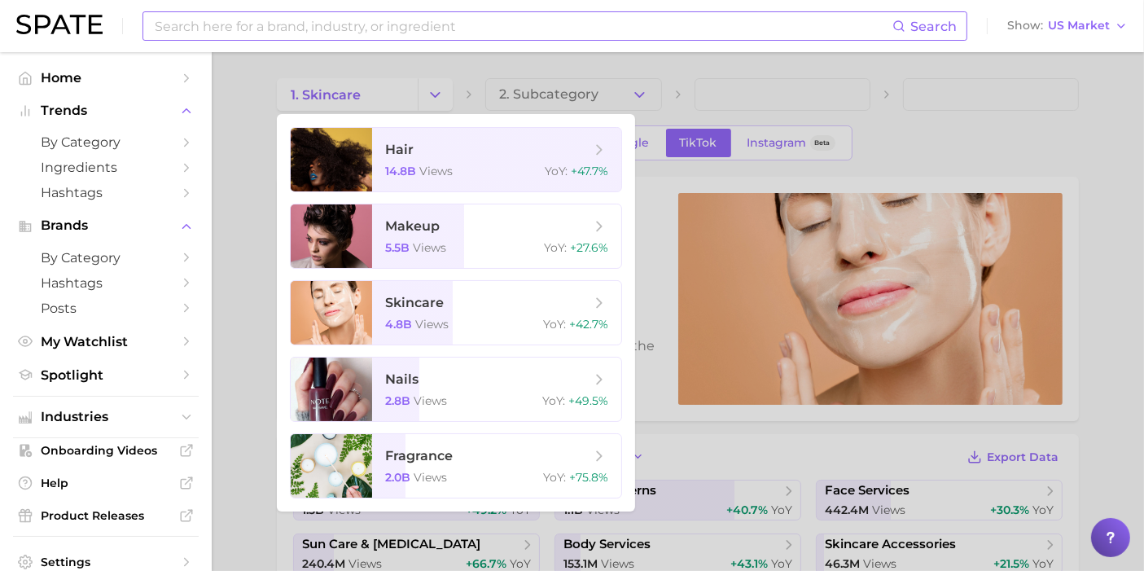
click at [237, 107] on div at bounding box center [572, 285] width 1144 height 571
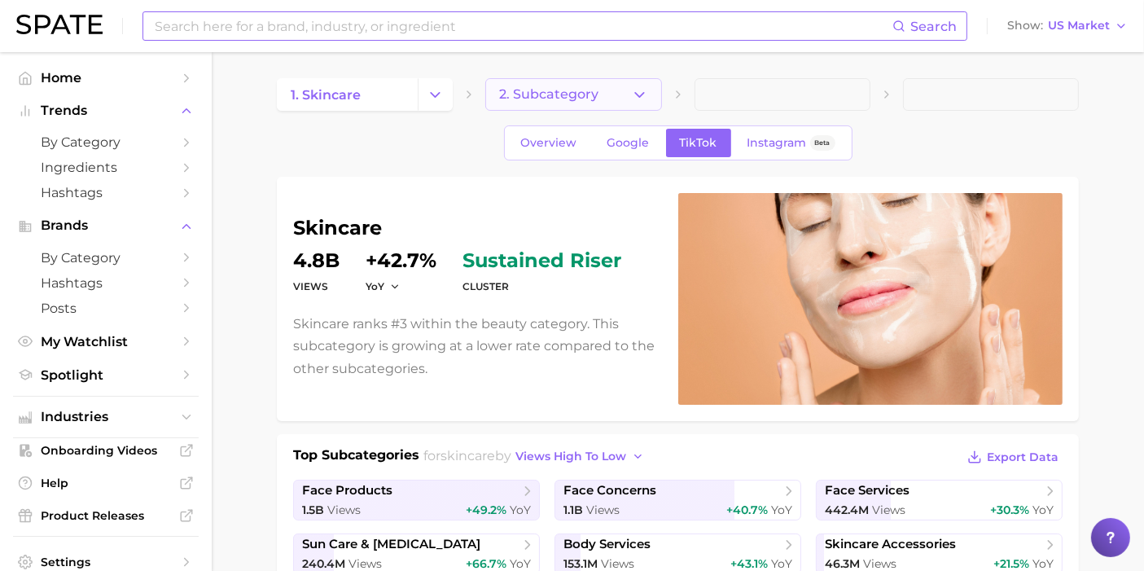
click at [637, 90] on icon "button" at bounding box center [639, 94] width 17 height 17
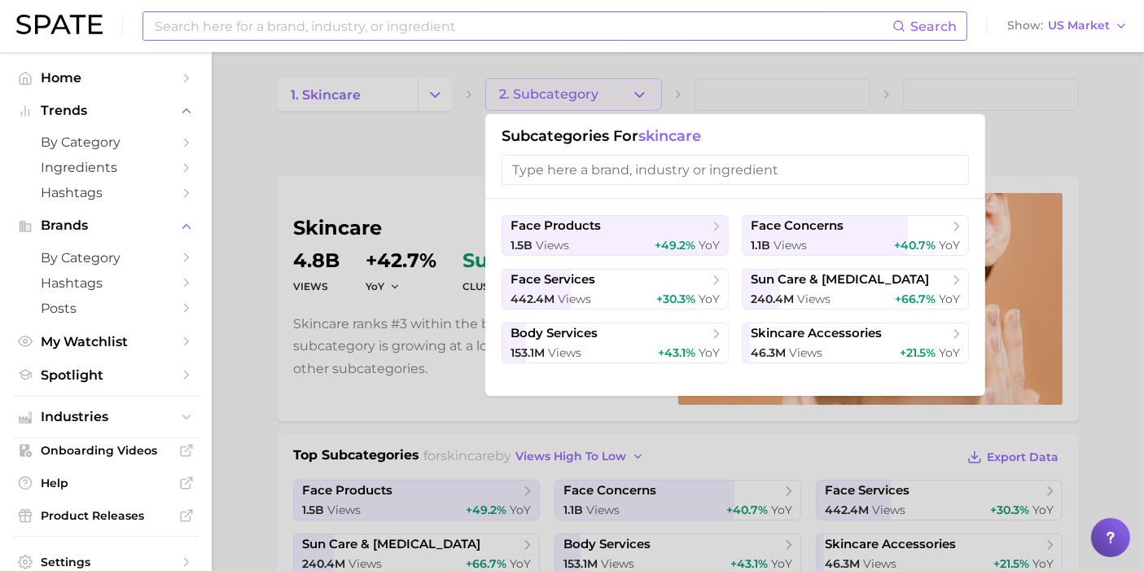
click at [750, 86] on div at bounding box center [572, 285] width 1144 height 571
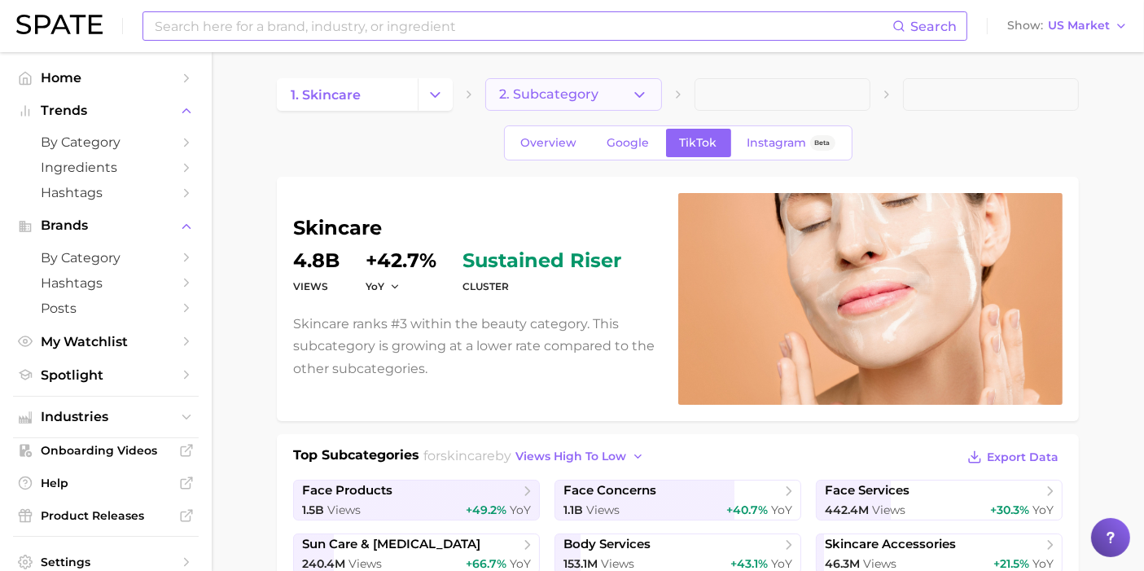
click at [612, 92] on button "2. Subcategory" at bounding box center [573, 94] width 176 height 33
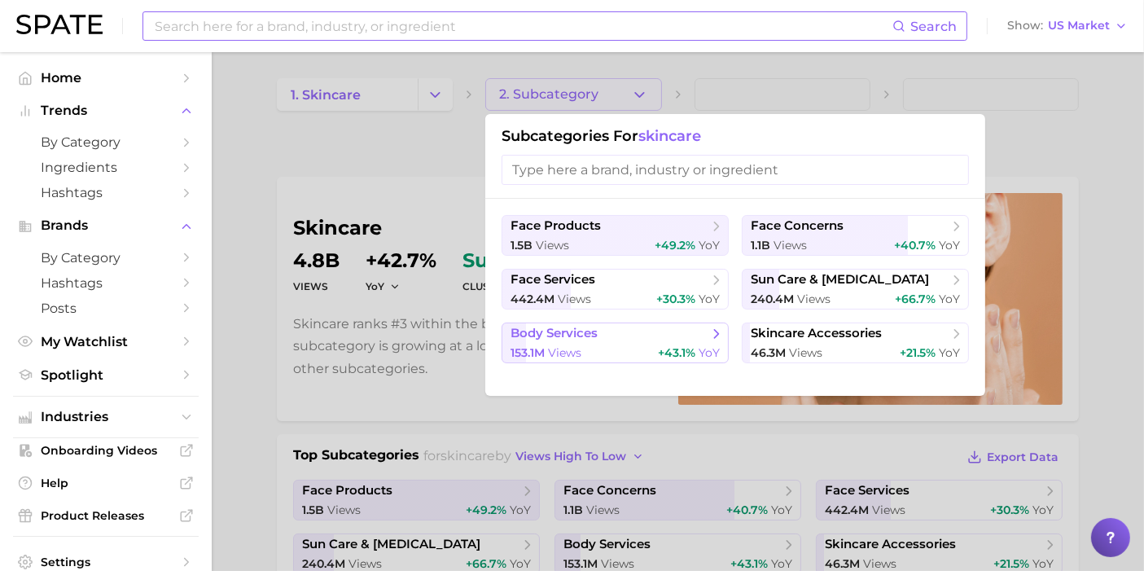
click at [604, 334] on span "body services" at bounding box center [610, 334] width 198 height 16
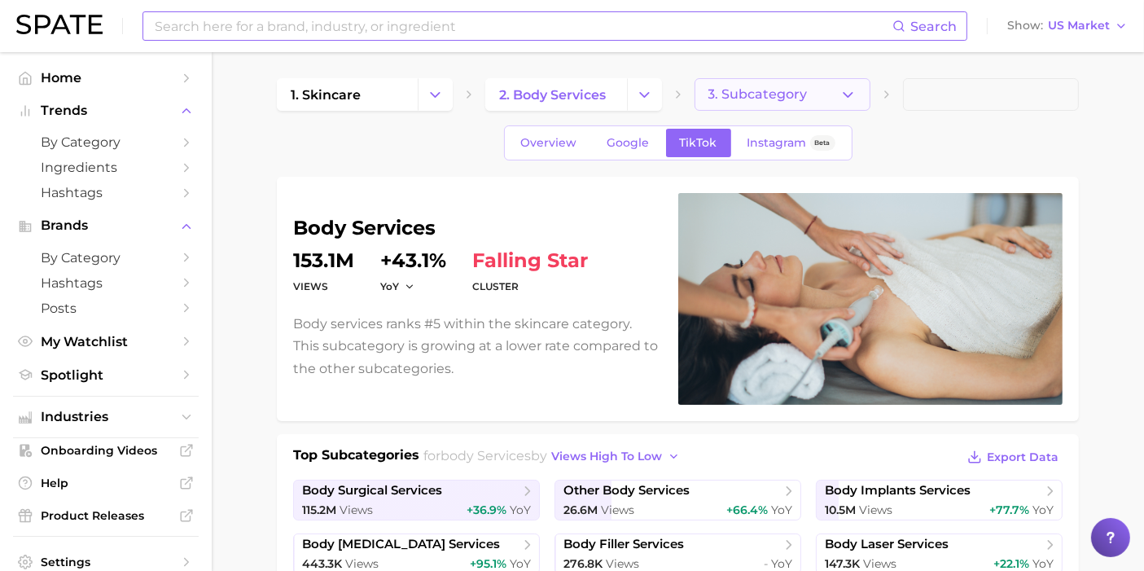
click at [840, 100] on icon "button" at bounding box center [848, 94] width 17 height 17
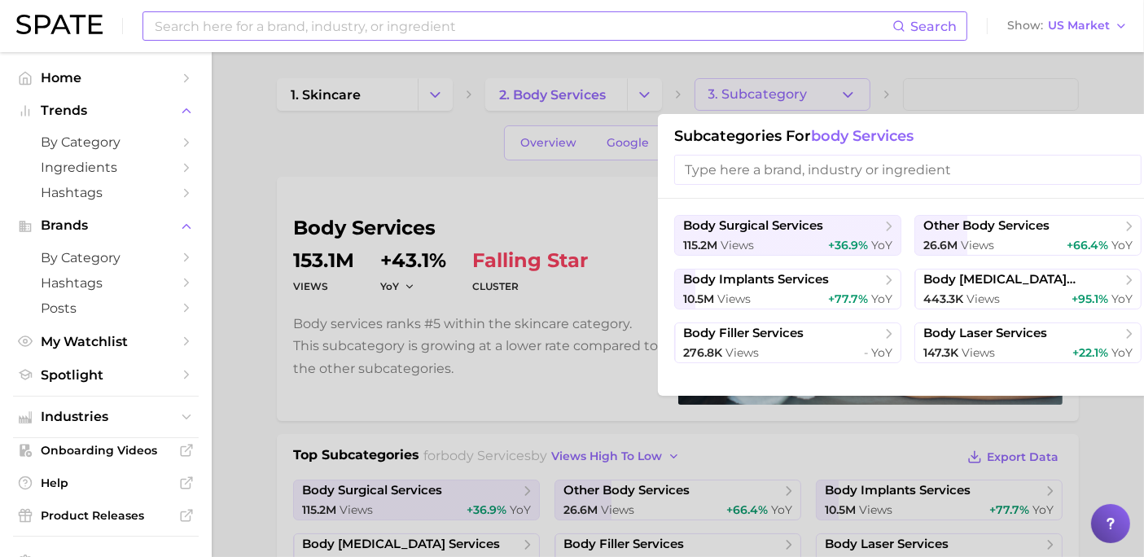
click at [645, 80] on div at bounding box center [572, 278] width 1144 height 557
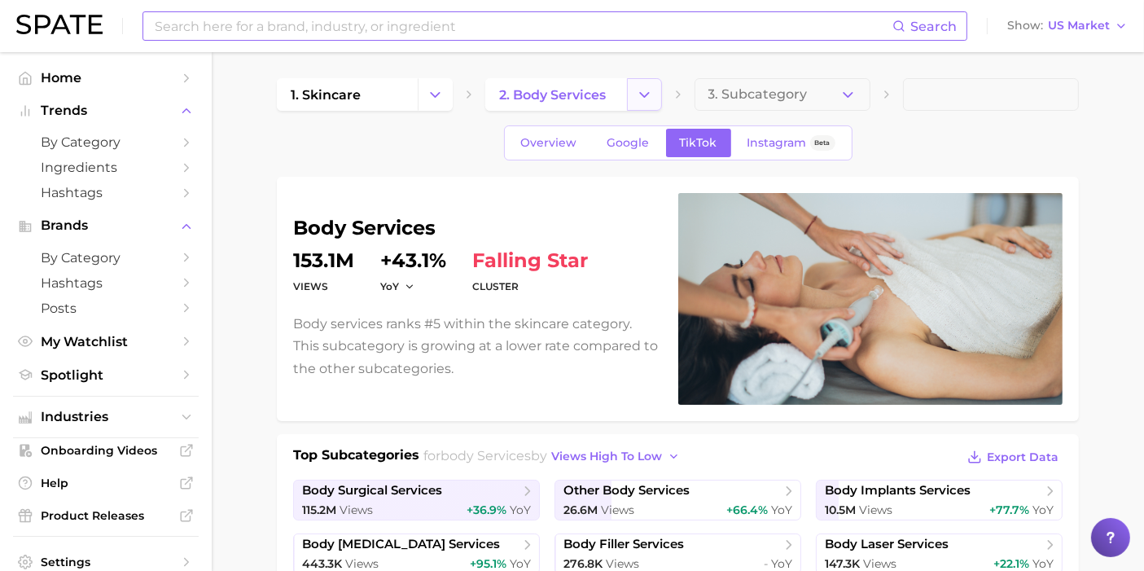
click at [645, 87] on icon "Change Category" at bounding box center [644, 94] width 17 height 17
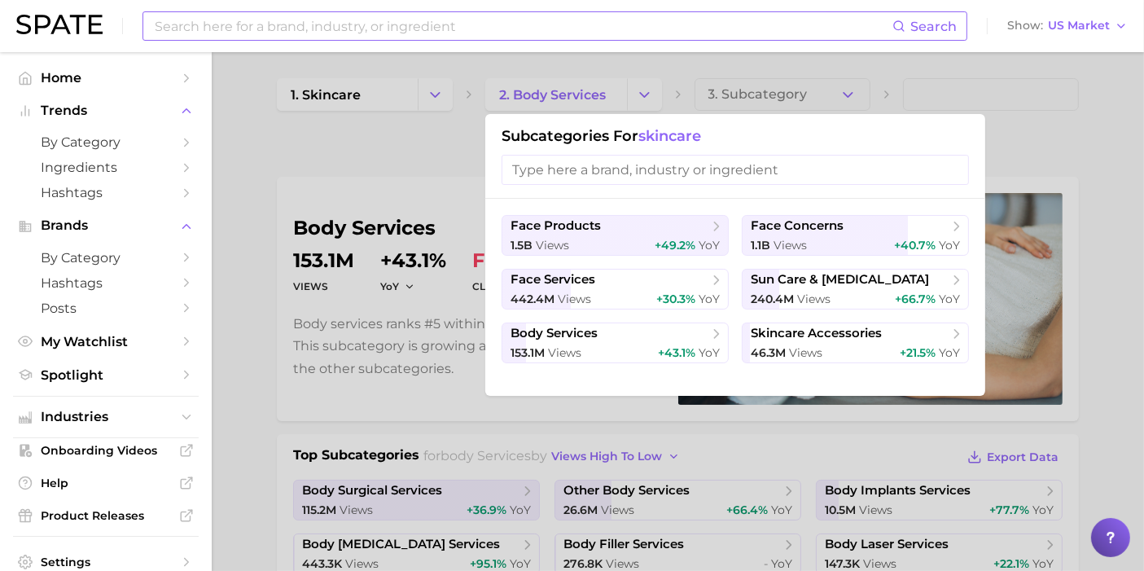
click at [393, 160] on div at bounding box center [572, 285] width 1144 height 571
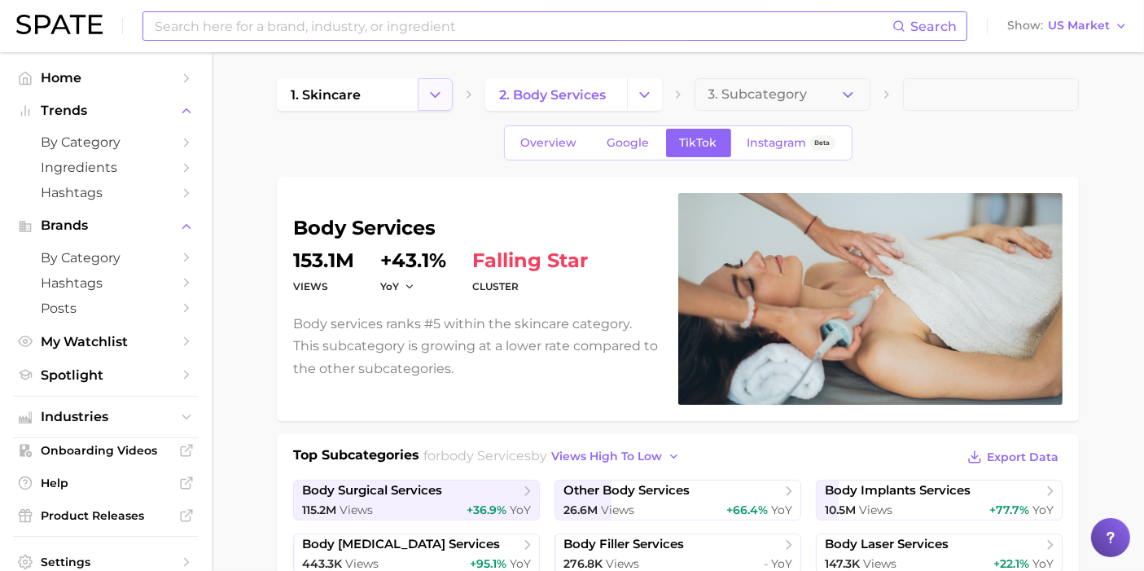
click at [432, 98] on icon "Change Category" at bounding box center [435, 94] width 17 height 17
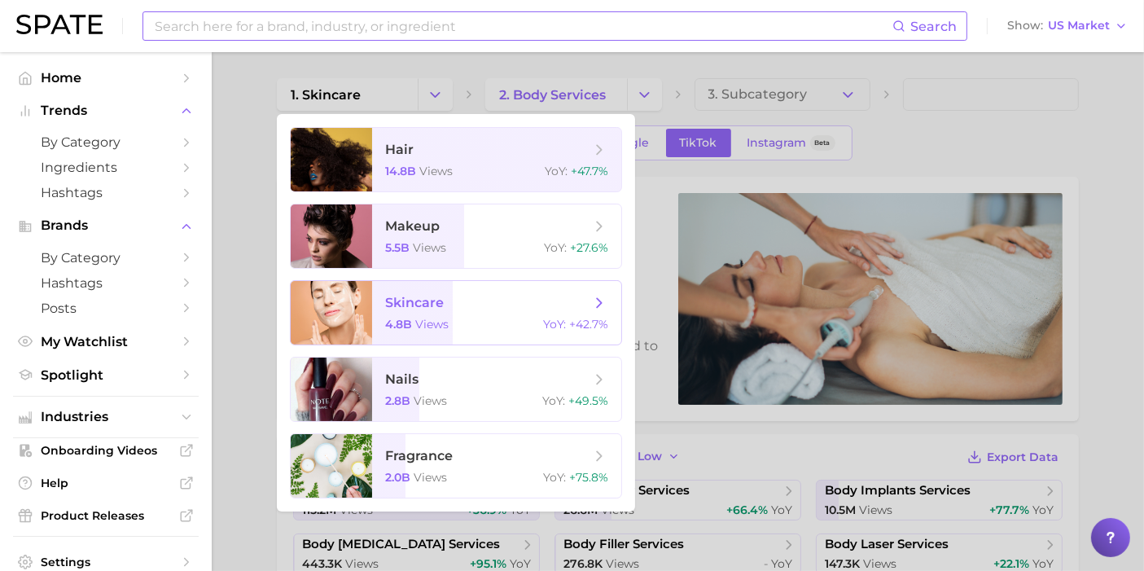
click at [456, 306] on span "skincare" at bounding box center [487, 303] width 205 height 18
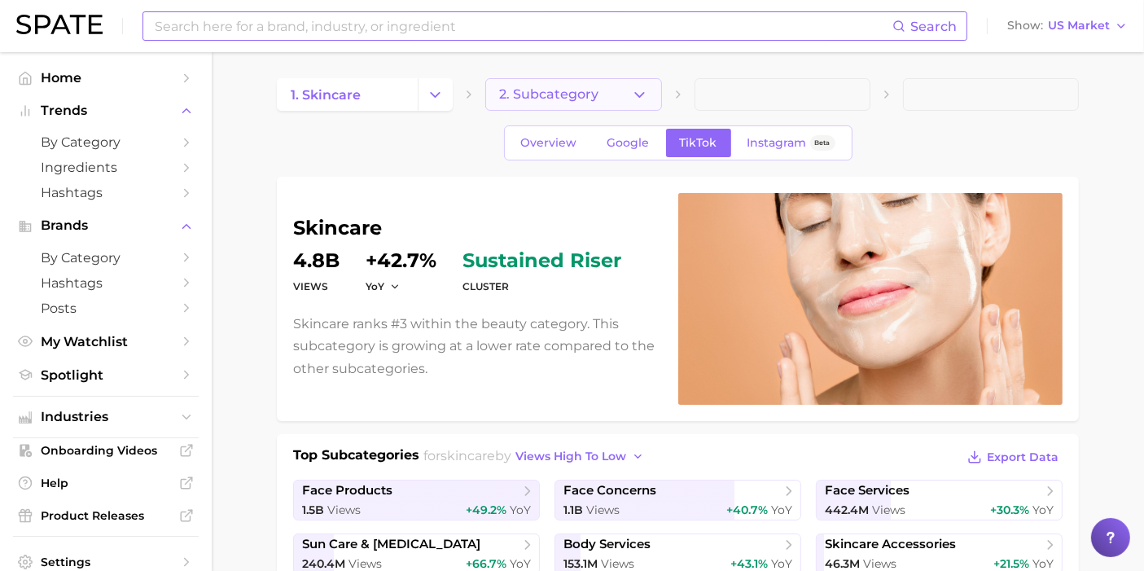
click at [628, 100] on button "2. Subcategory" at bounding box center [573, 94] width 176 height 33
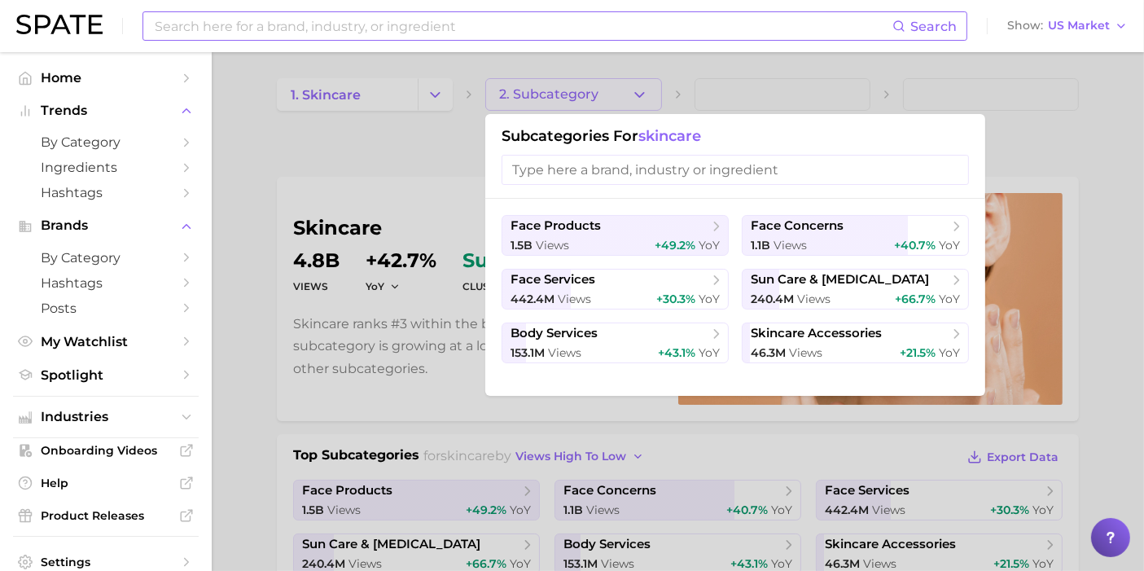
click at [628, 100] on div at bounding box center [572, 285] width 1144 height 571
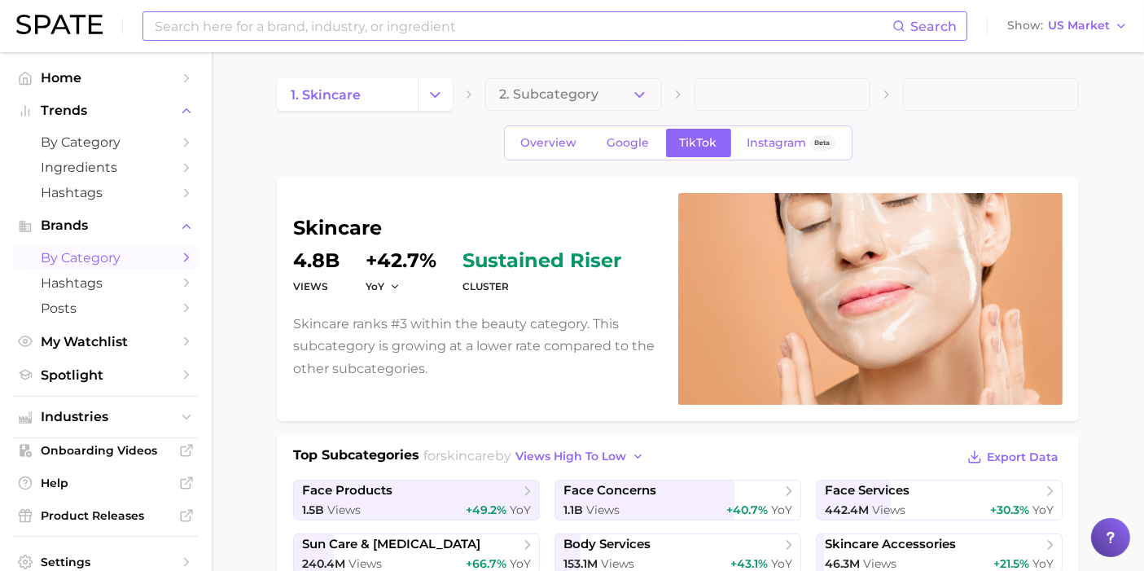
click at [140, 253] on span "by Category" at bounding box center [106, 257] width 130 height 15
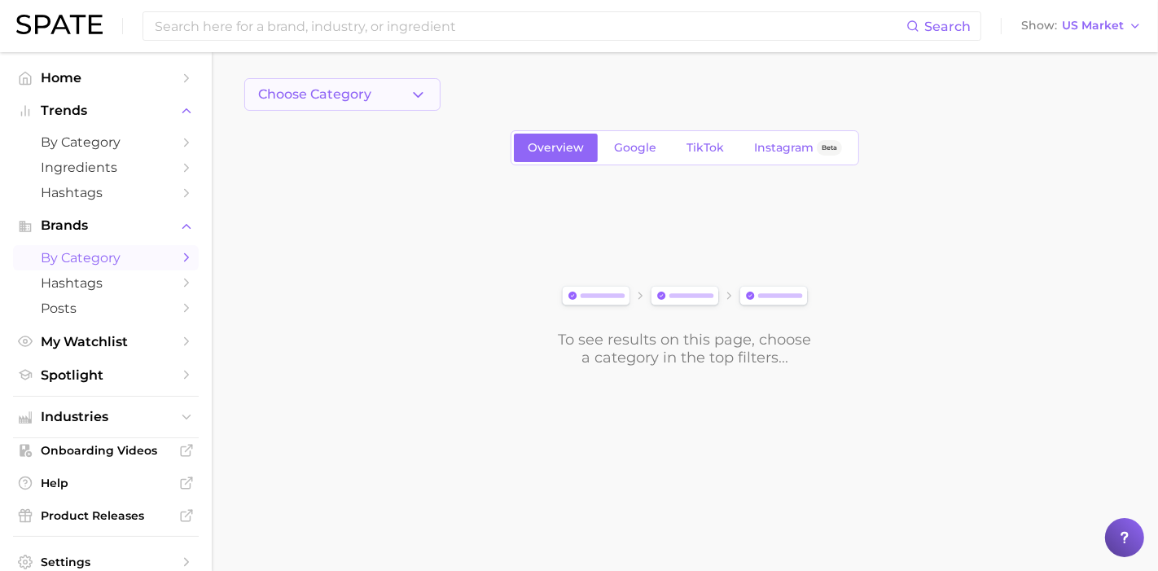
click at [389, 91] on button "Choose Category" at bounding box center [342, 94] width 196 height 33
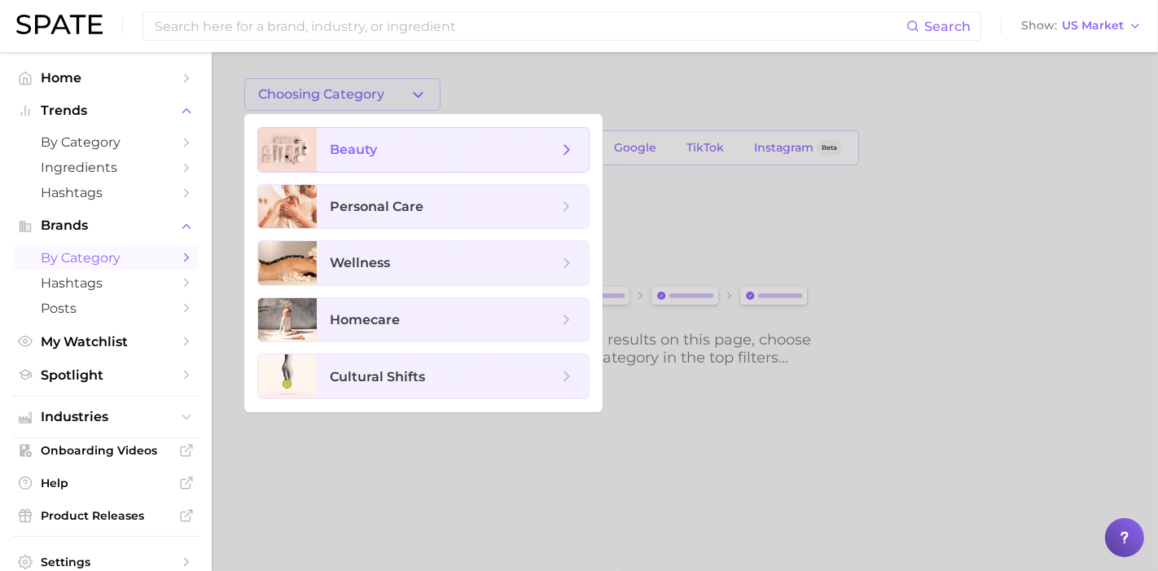
click at [383, 151] on span "beauty" at bounding box center [444, 150] width 228 height 18
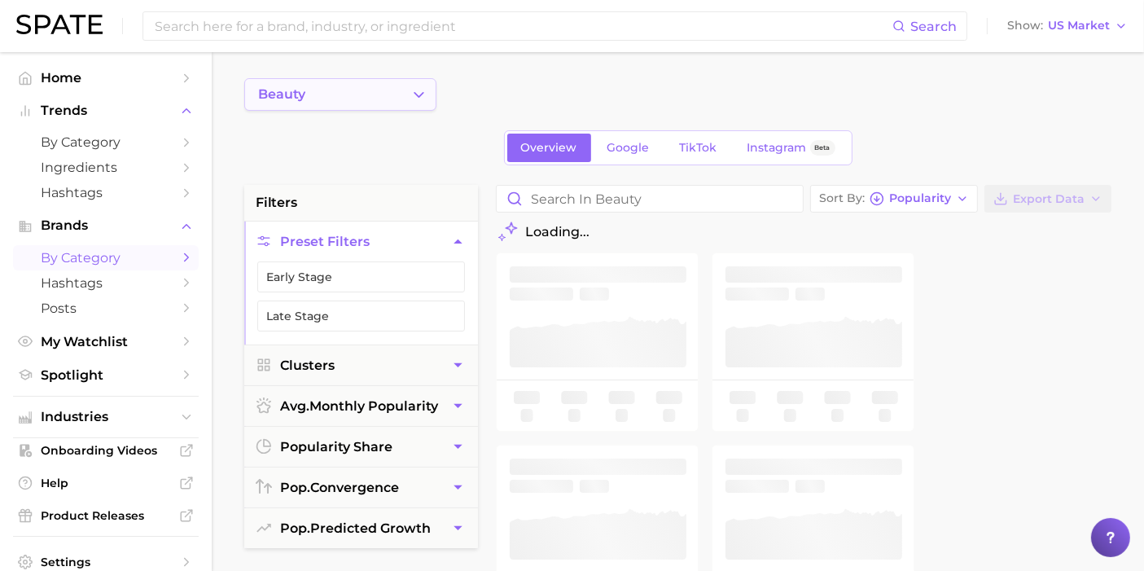
click at [355, 99] on button "beauty" at bounding box center [340, 94] width 192 height 33
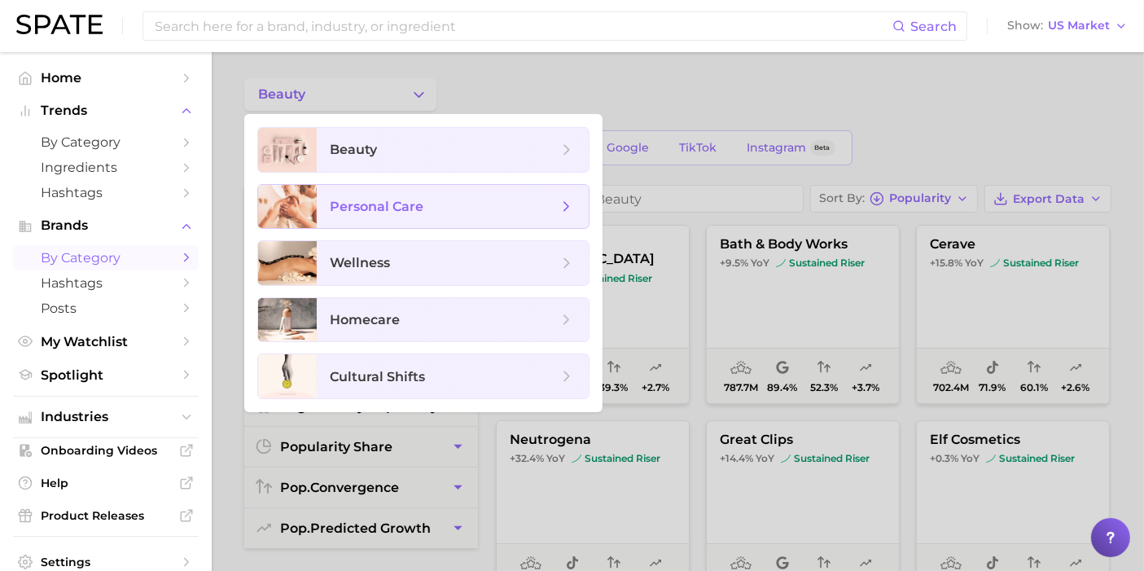
click at [397, 218] on span "personal care" at bounding box center [453, 207] width 272 height 44
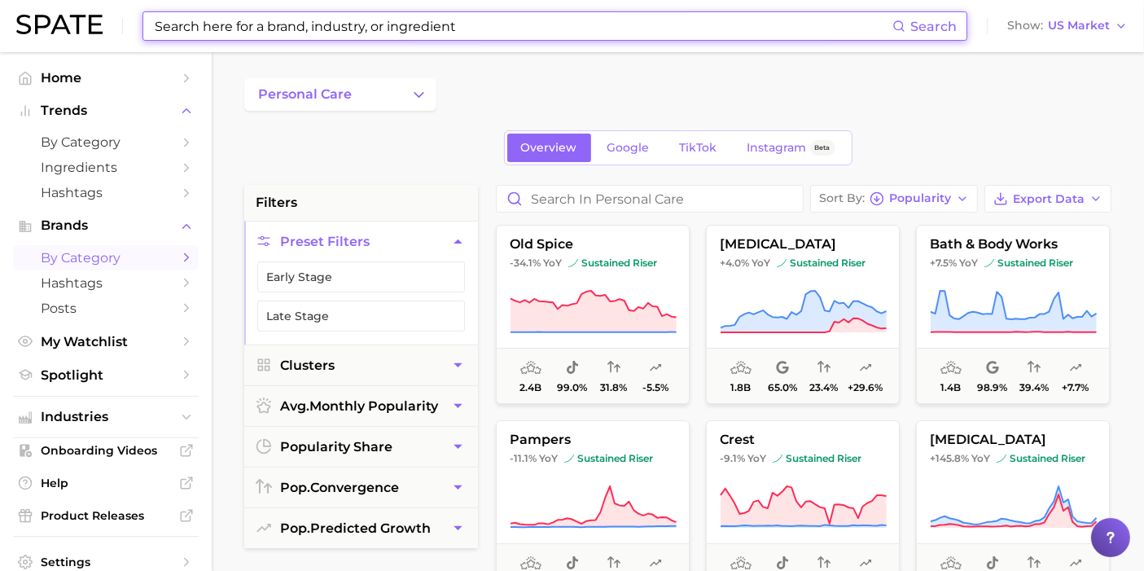
click at [246, 30] on input at bounding box center [522, 26] width 739 height 28
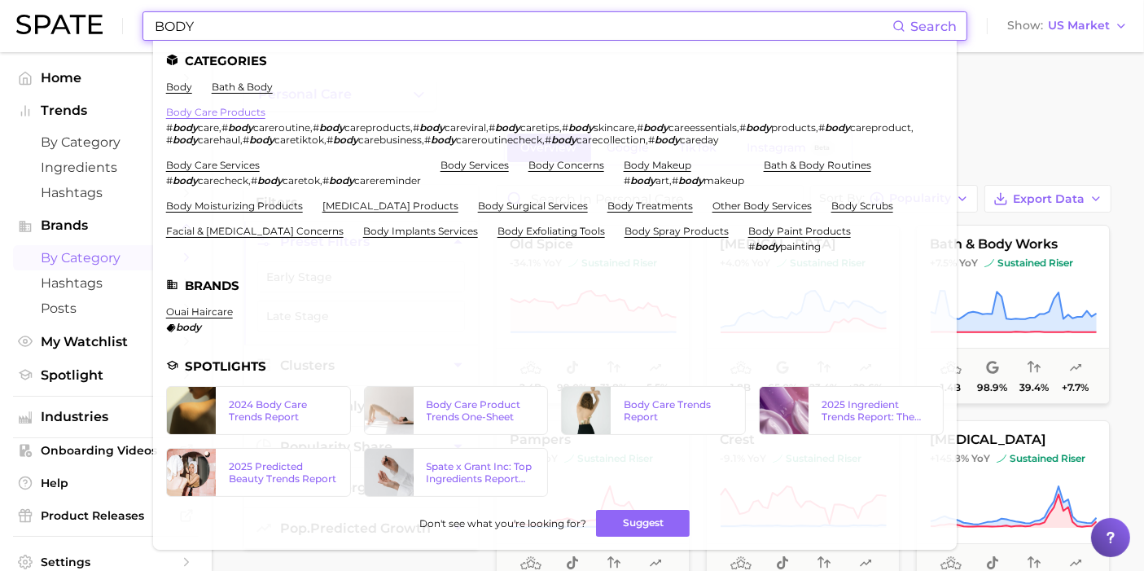
type input "BODY"
click at [253, 116] on link "body care products" at bounding box center [215, 112] width 99 height 12
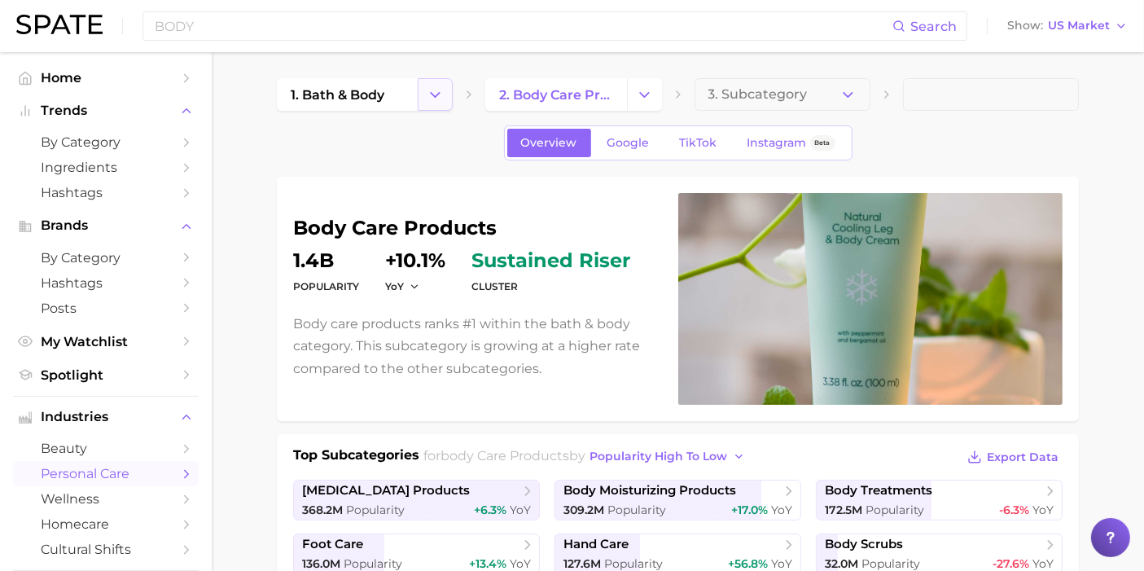
click at [440, 94] on icon "Change Category" at bounding box center [435, 94] width 17 height 17
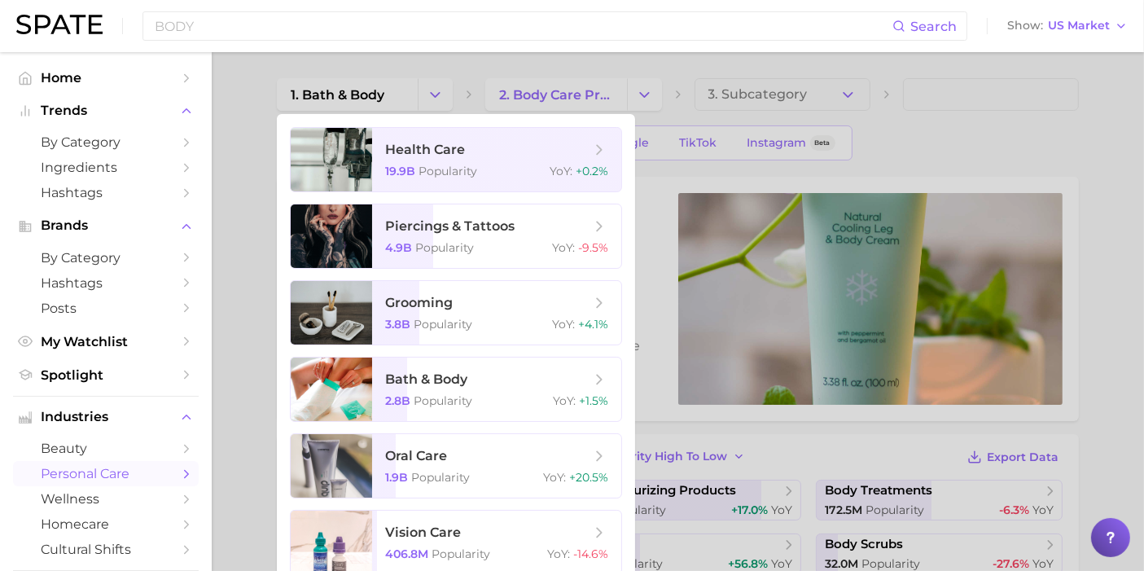
click at [532, 70] on div at bounding box center [572, 285] width 1144 height 571
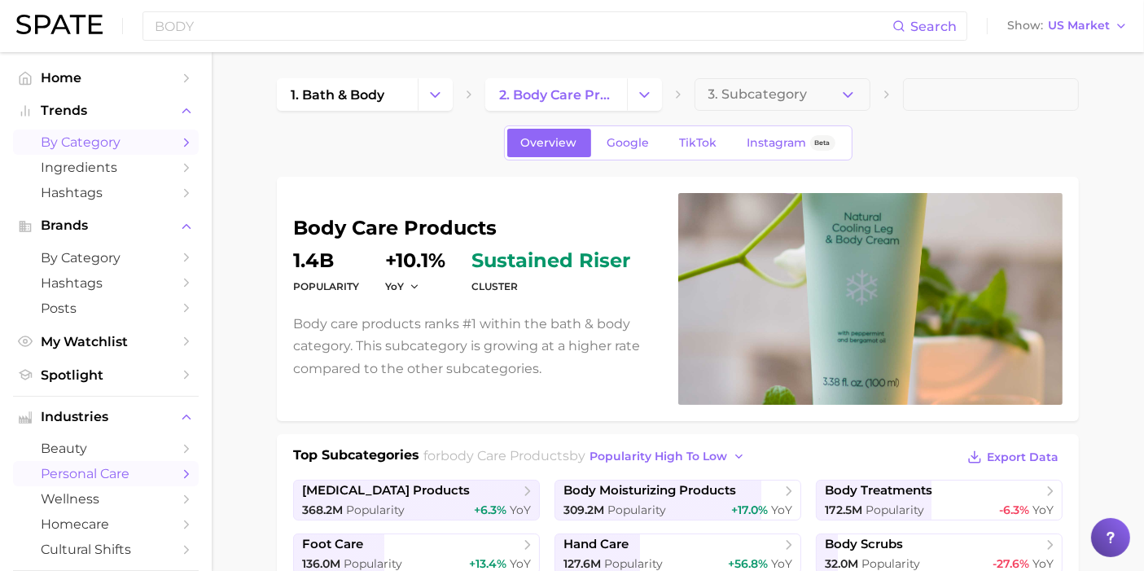
click at [99, 143] on span "by Category" at bounding box center [106, 141] width 130 height 15
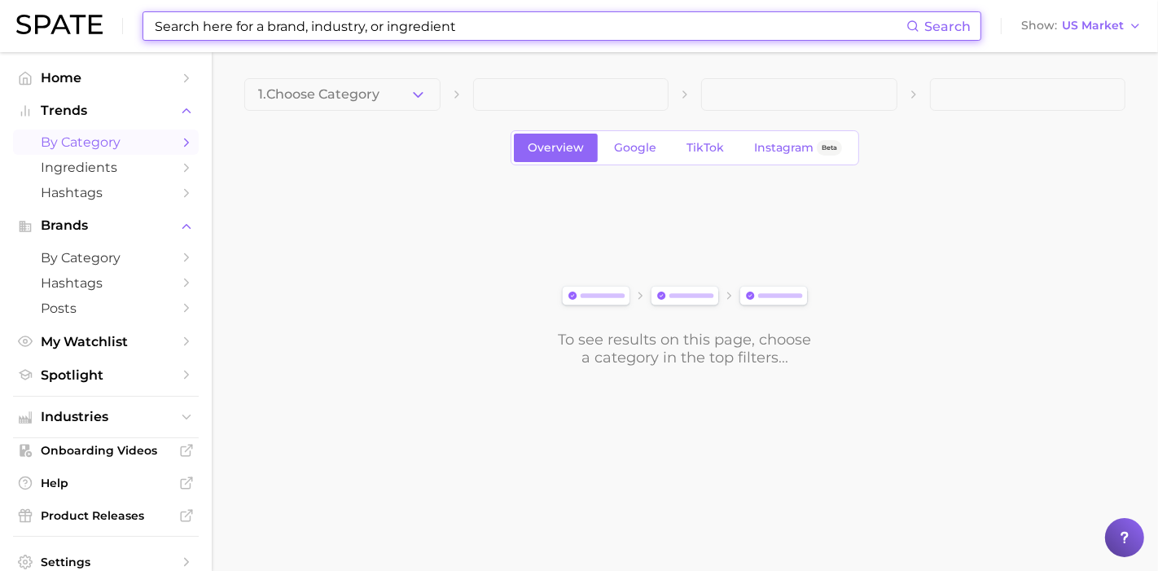
click at [283, 19] on input at bounding box center [529, 26] width 753 height 28
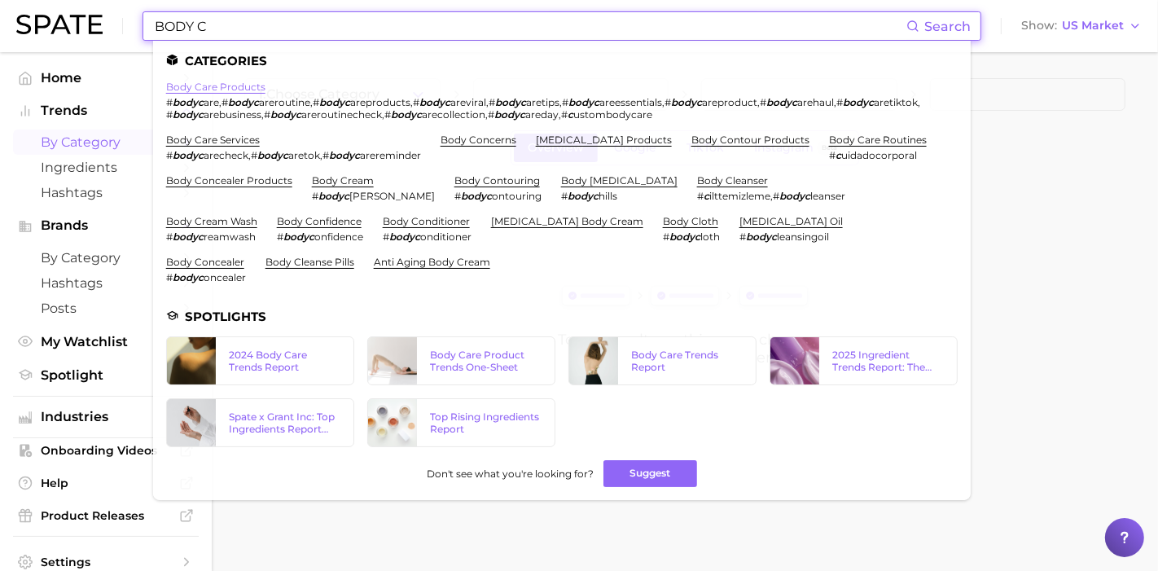
type input "BODY C"
click at [219, 90] on link "body care products" at bounding box center [215, 87] width 99 height 12
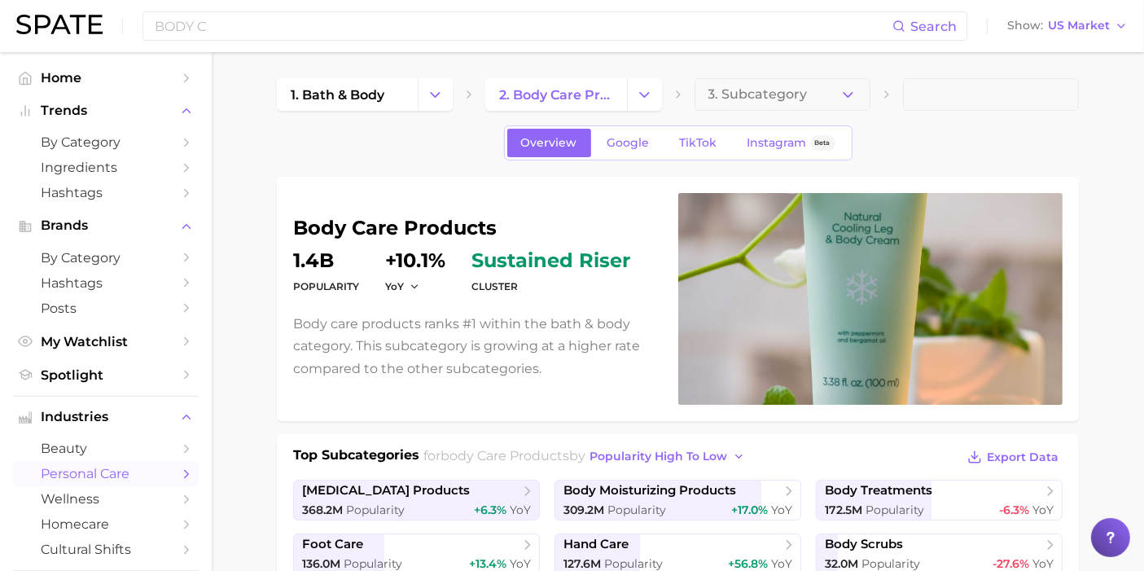
click at [434, 96] on icon "Change Category" at bounding box center [435, 94] width 17 height 17
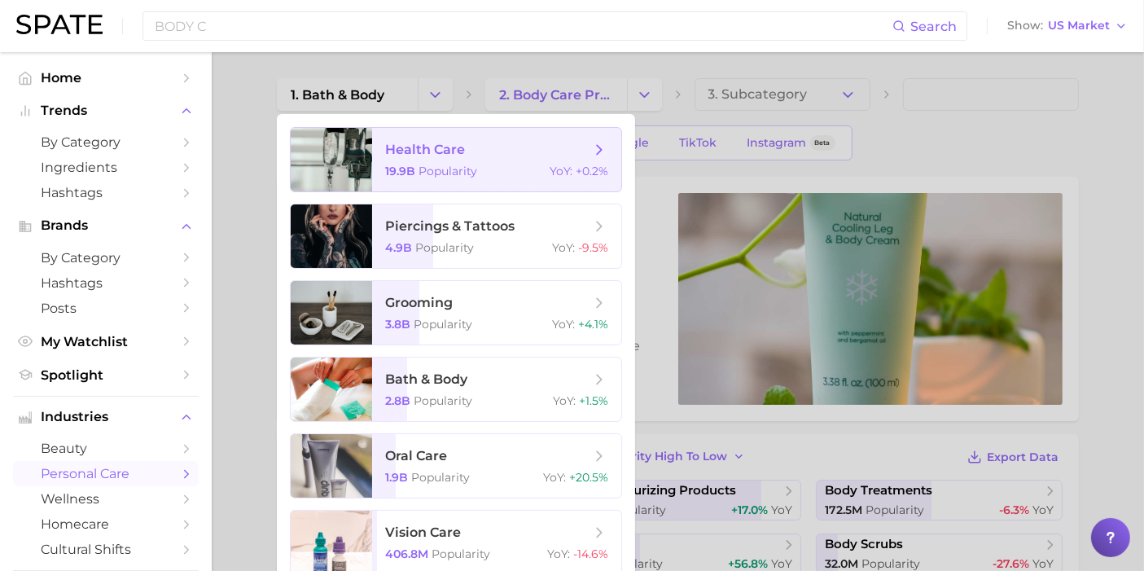
click at [451, 158] on span "health care 19.9b Popularity YoY : +0.2%" at bounding box center [496, 160] width 249 height 64
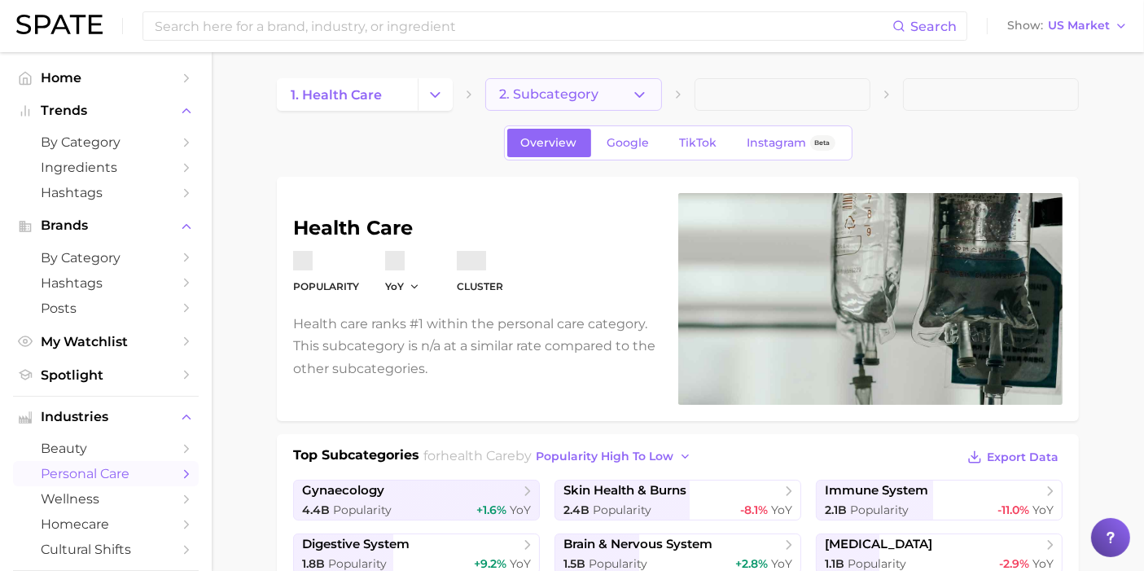
click at [607, 96] on button "2. Subcategory" at bounding box center [573, 94] width 176 height 33
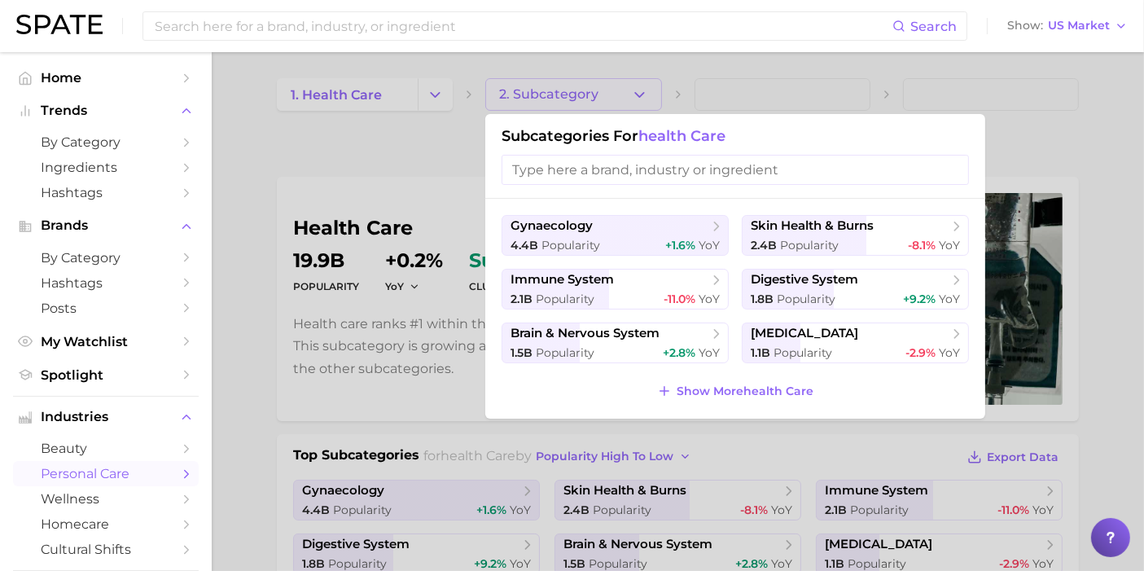
click at [404, 91] on div at bounding box center [572, 285] width 1144 height 571
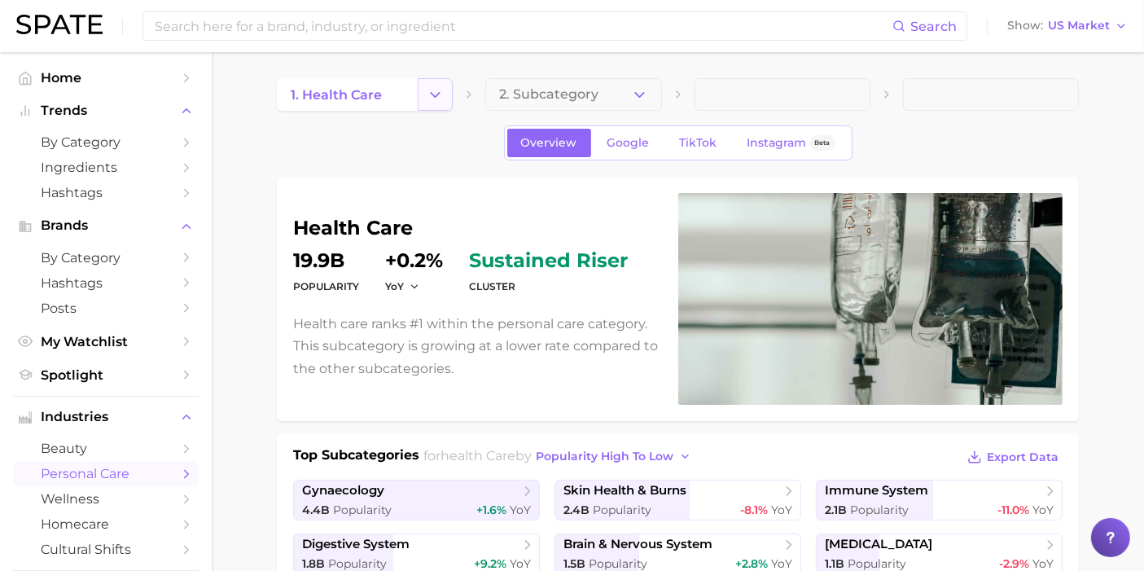
click at [424, 88] on button "Change Category" at bounding box center [435, 94] width 35 height 33
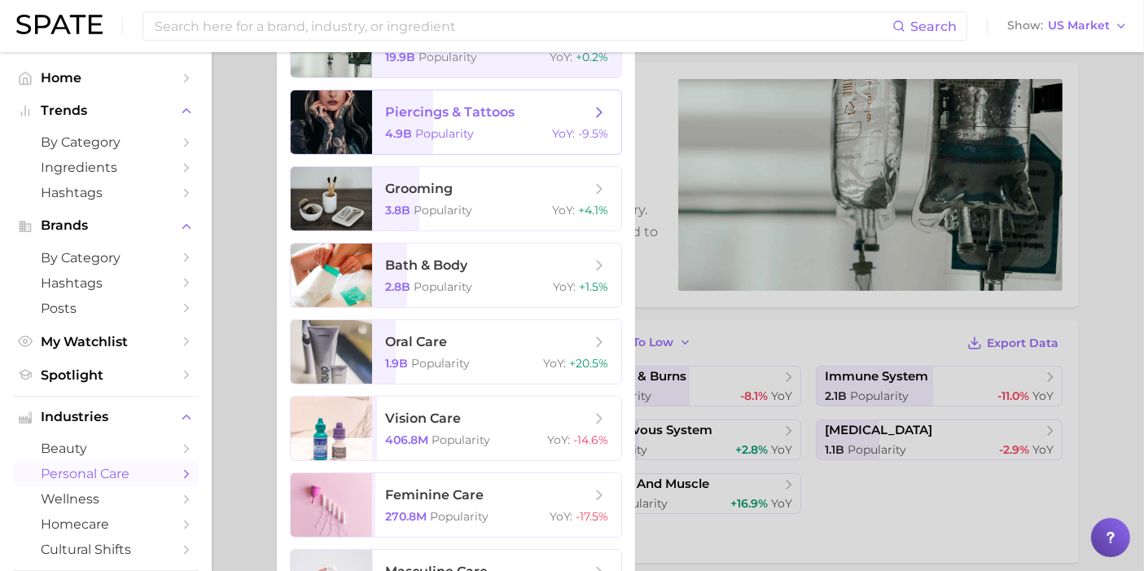
scroll to position [90, 0]
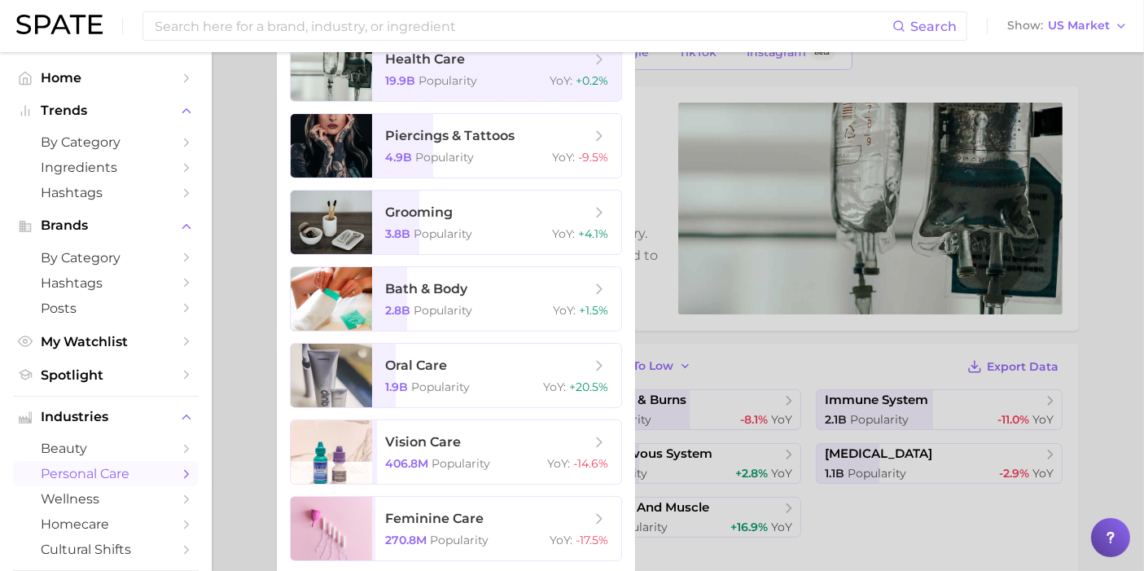
click at [258, 212] on div at bounding box center [572, 285] width 1144 height 571
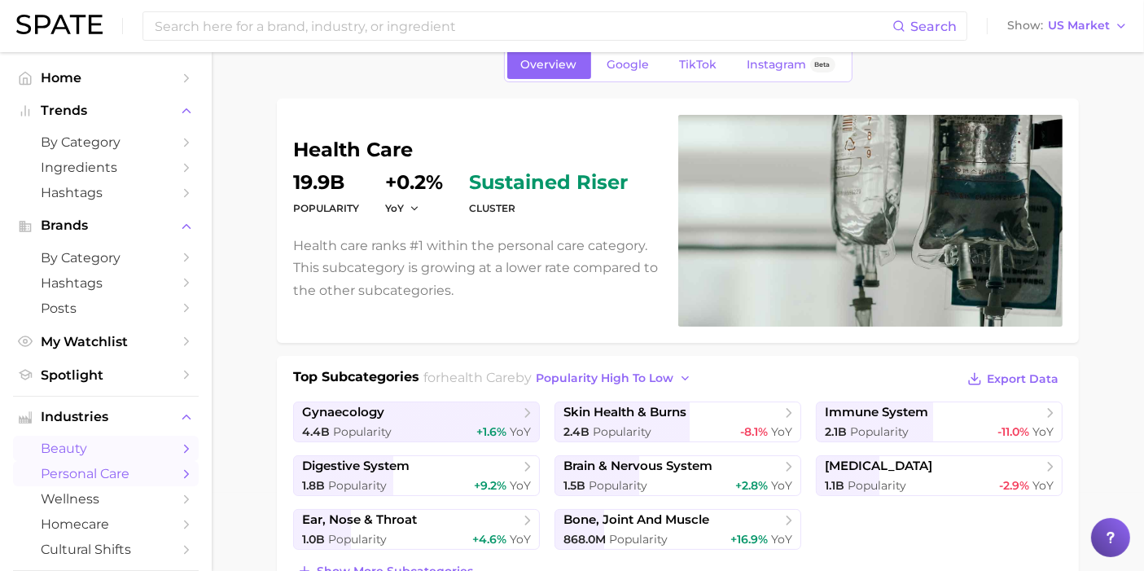
click at [160, 448] on link "beauty" at bounding box center [106, 448] width 186 height 25
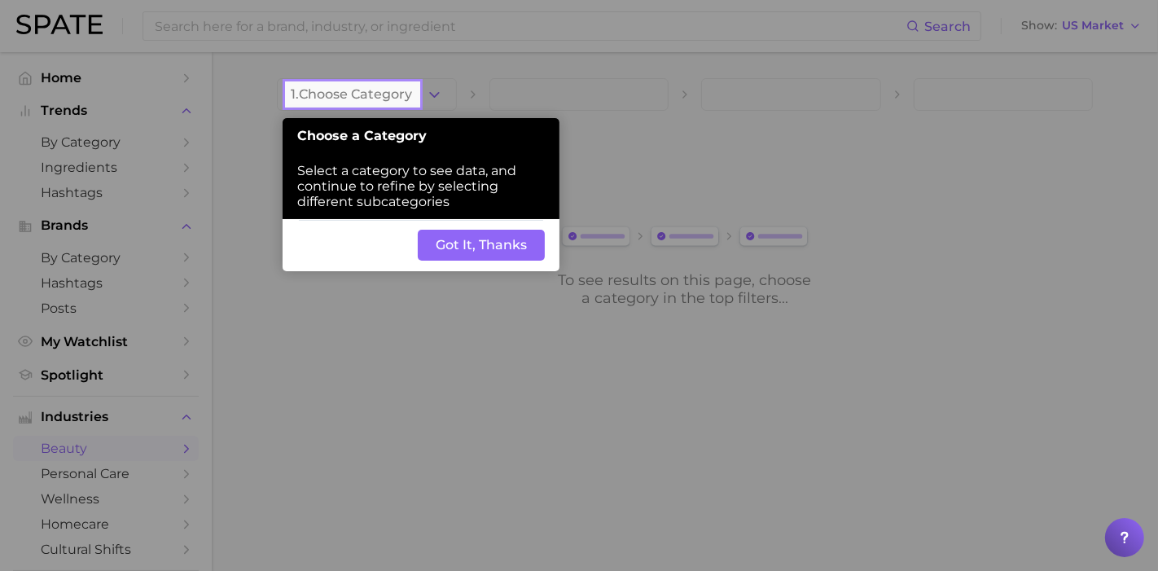
click at [456, 251] on button "Got It, Thanks" at bounding box center [481, 245] width 127 height 31
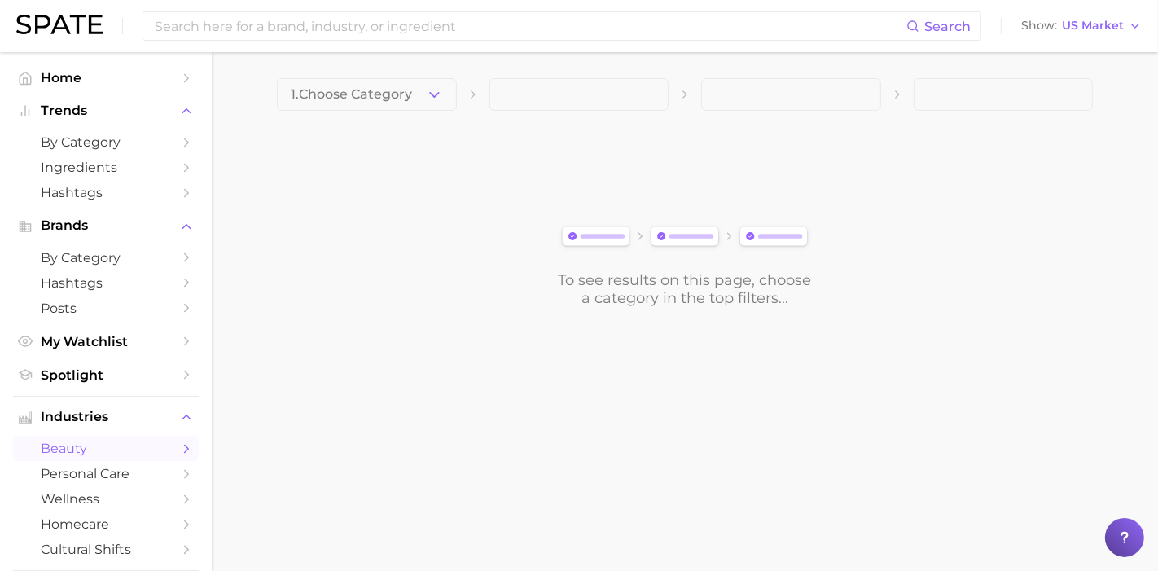
click at [419, 85] on button "1. Choose Category" at bounding box center [367, 94] width 180 height 33
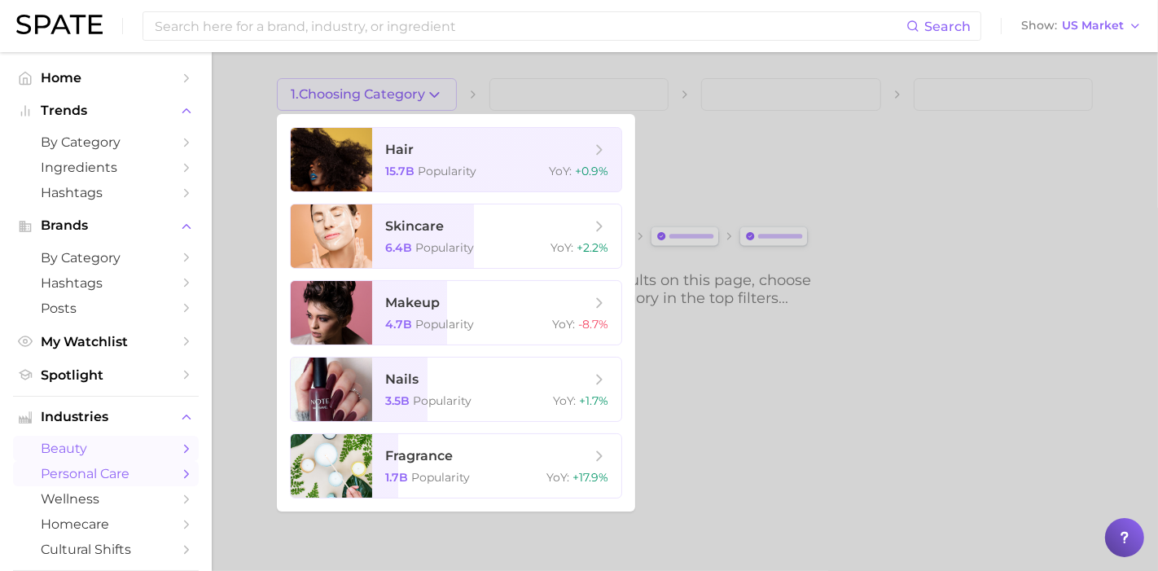
click at [104, 469] on span "personal care" at bounding box center [106, 473] width 130 height 15
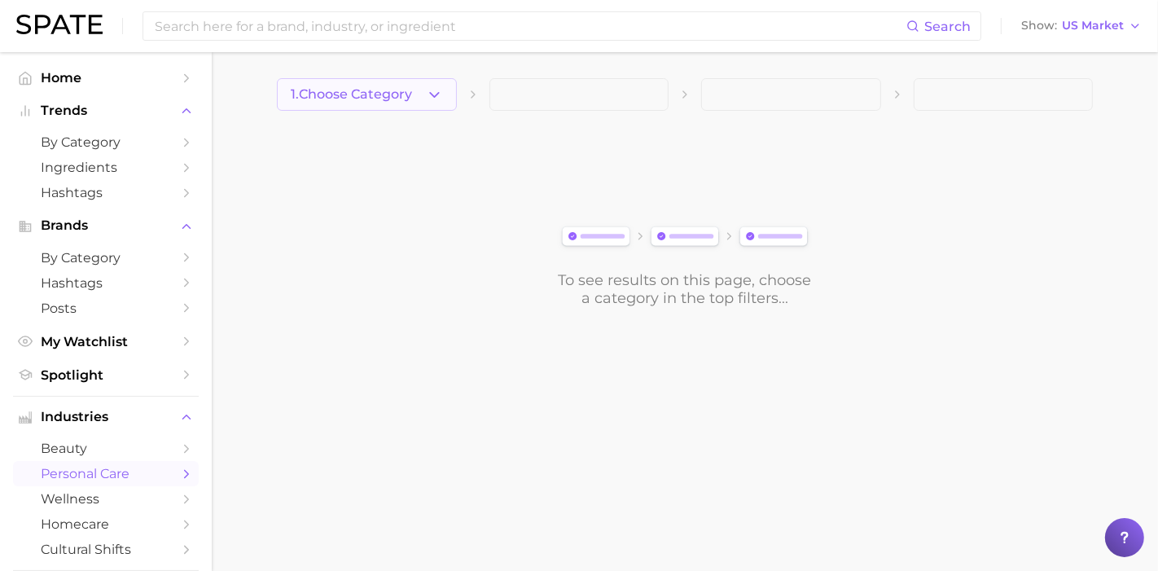
click at [431, 96] on icon "button" at bounding box center [434, 94] width 17 height 17
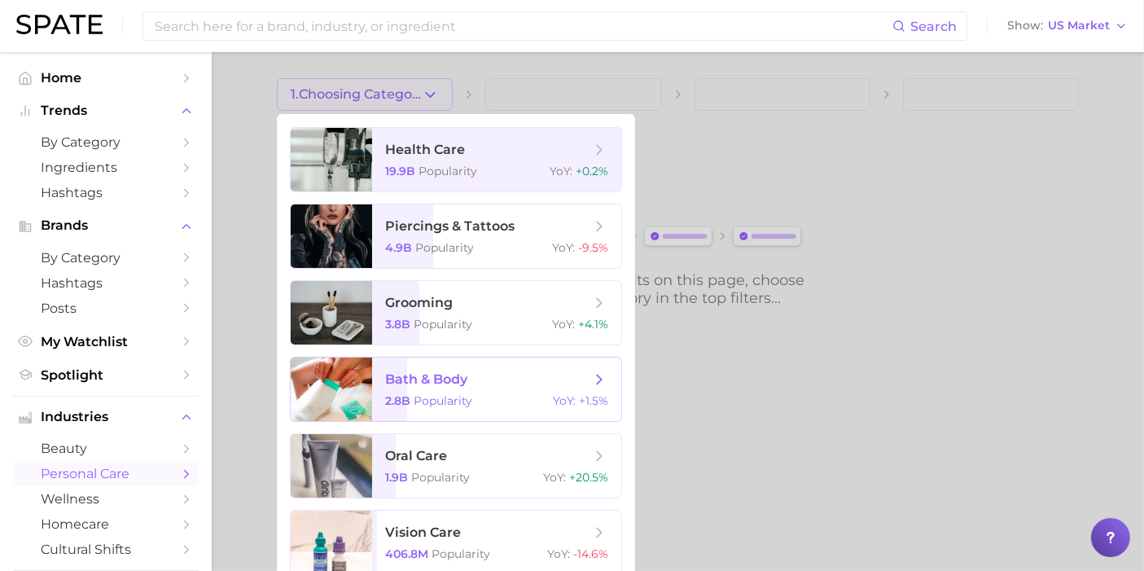
click at [552, 397] on div "2.8b Popularity YoY : +1.5%" at bounding box center [496, 400] width 223 height 15
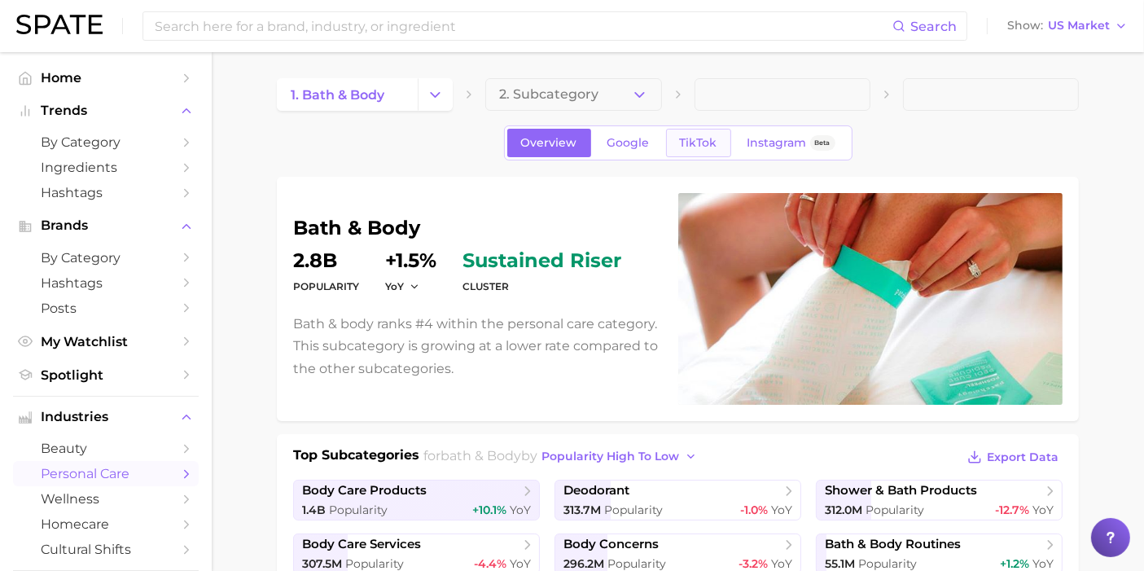
click at [709, 146] on span "TikTok" at bounding box center [698, 143] width 37 height 14
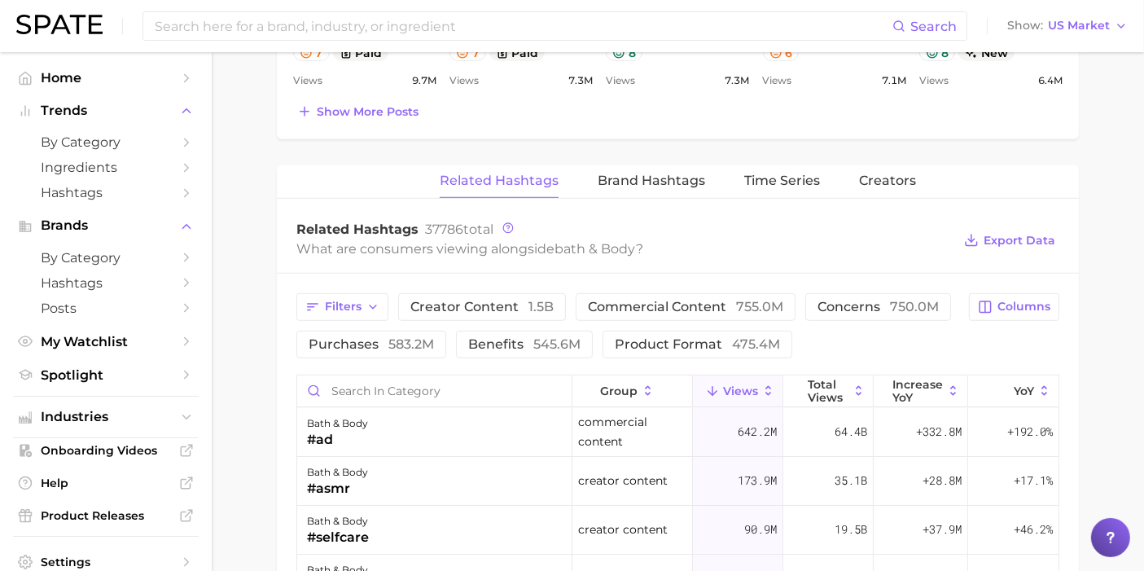
scroll to position [1085, 0]
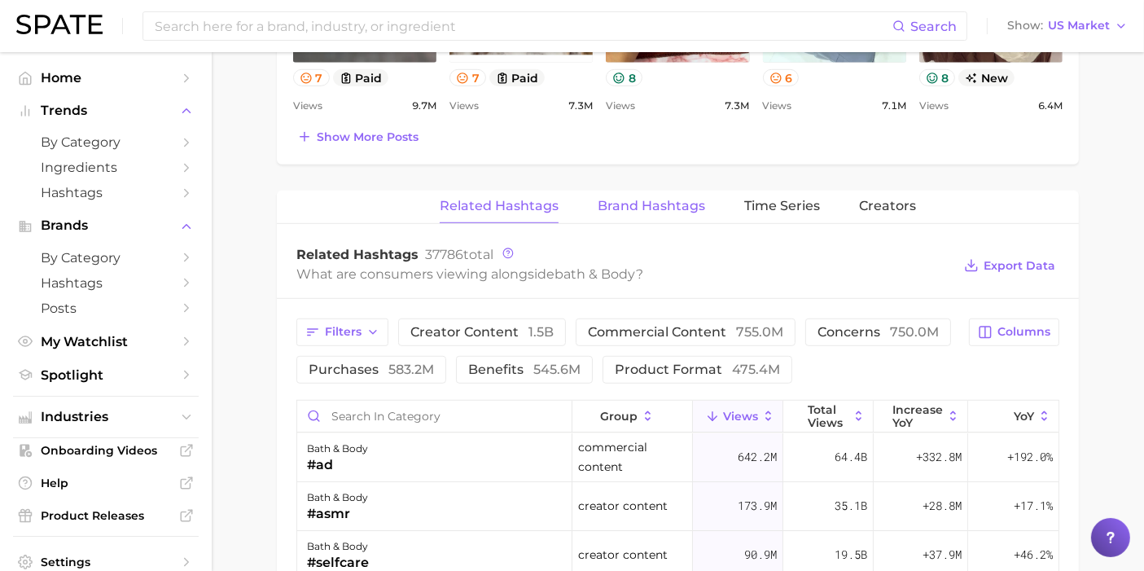
click at [674, 208] on span "Brand Hashtags" at bounding box center [651, 206] width 107 height 15
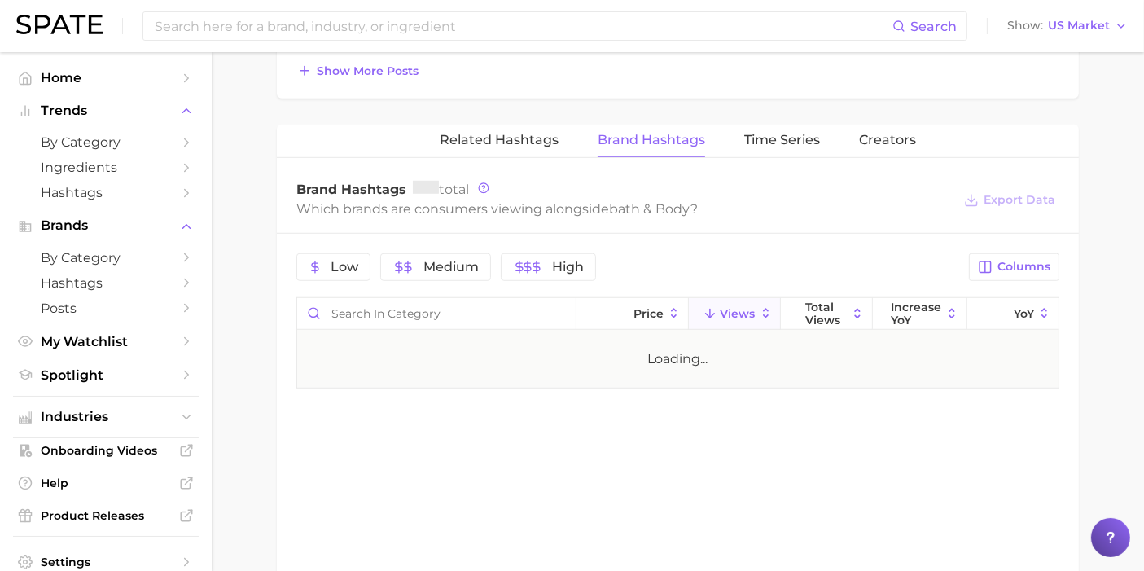
scroll to position [1249, 0]
